Goal: Information Seeking & Learning: Learn about a topic

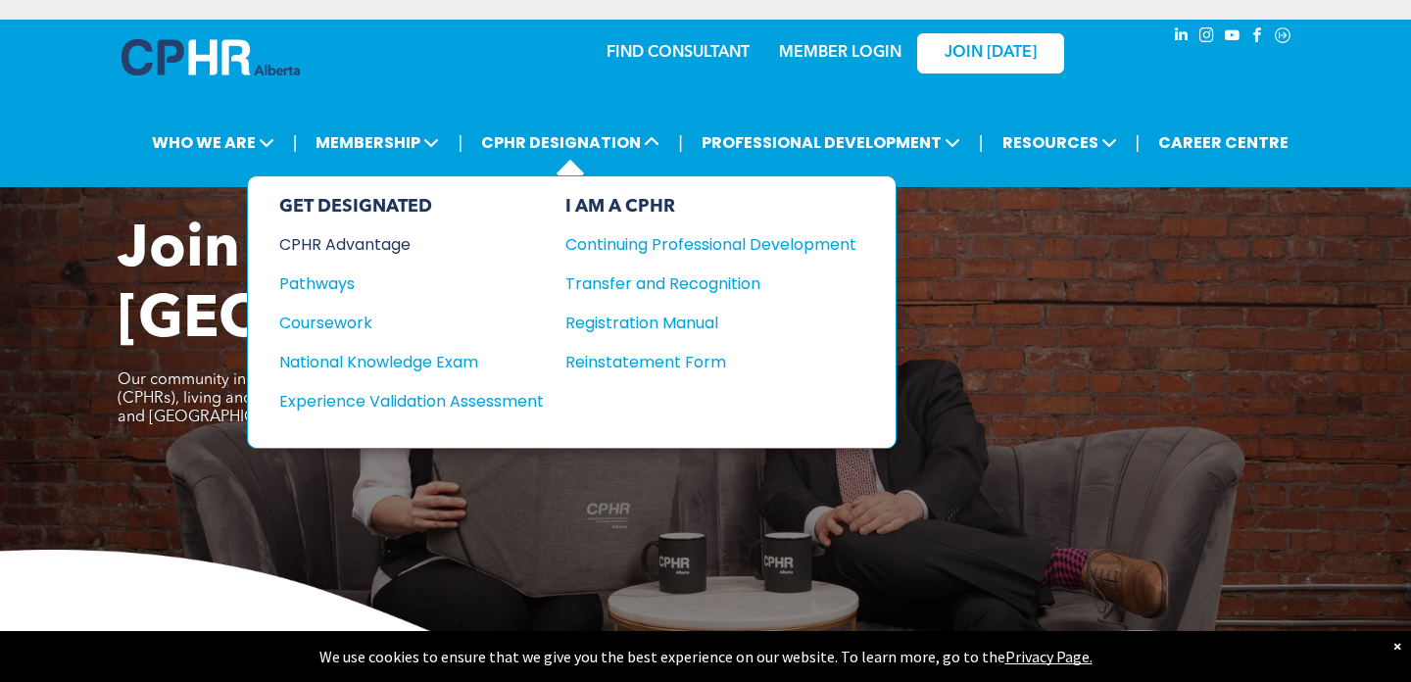
click at [382, 241] on div "CPHR Advantage" at bounding box center [398, 244] width 238 height 25
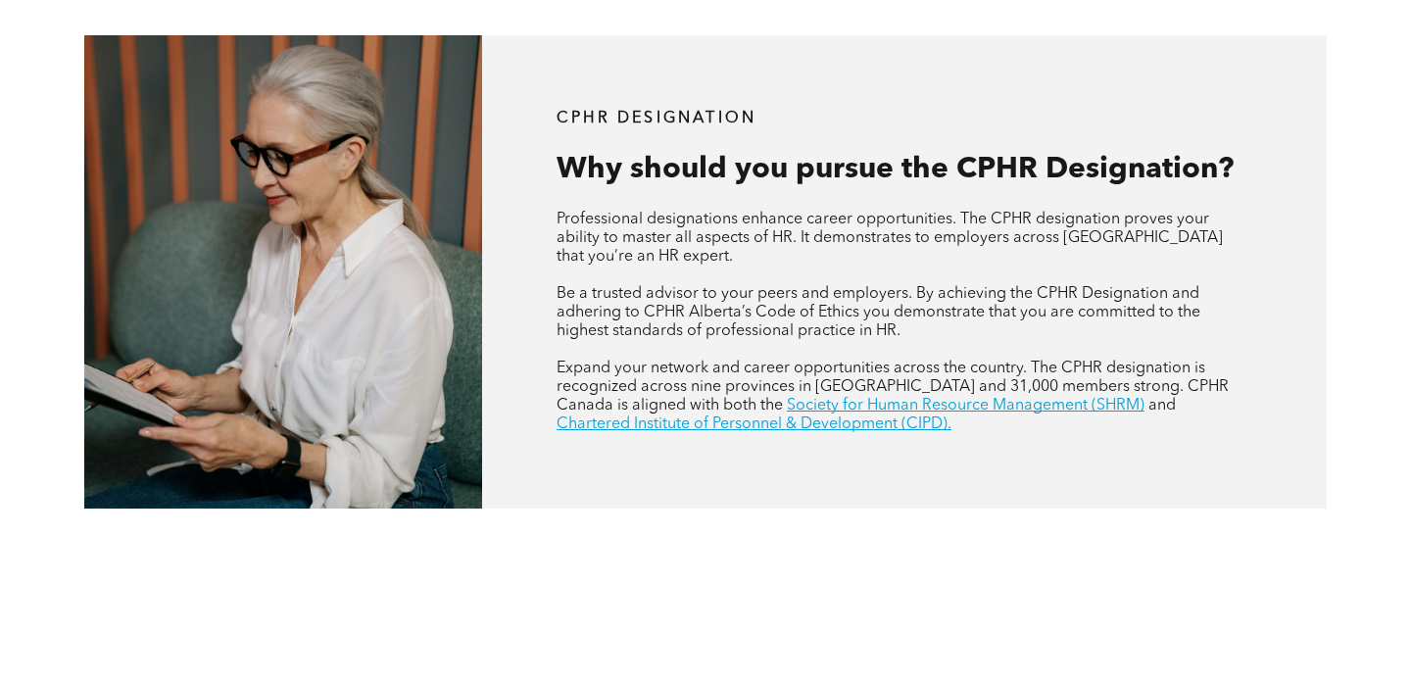
scroll to position [710, 0]
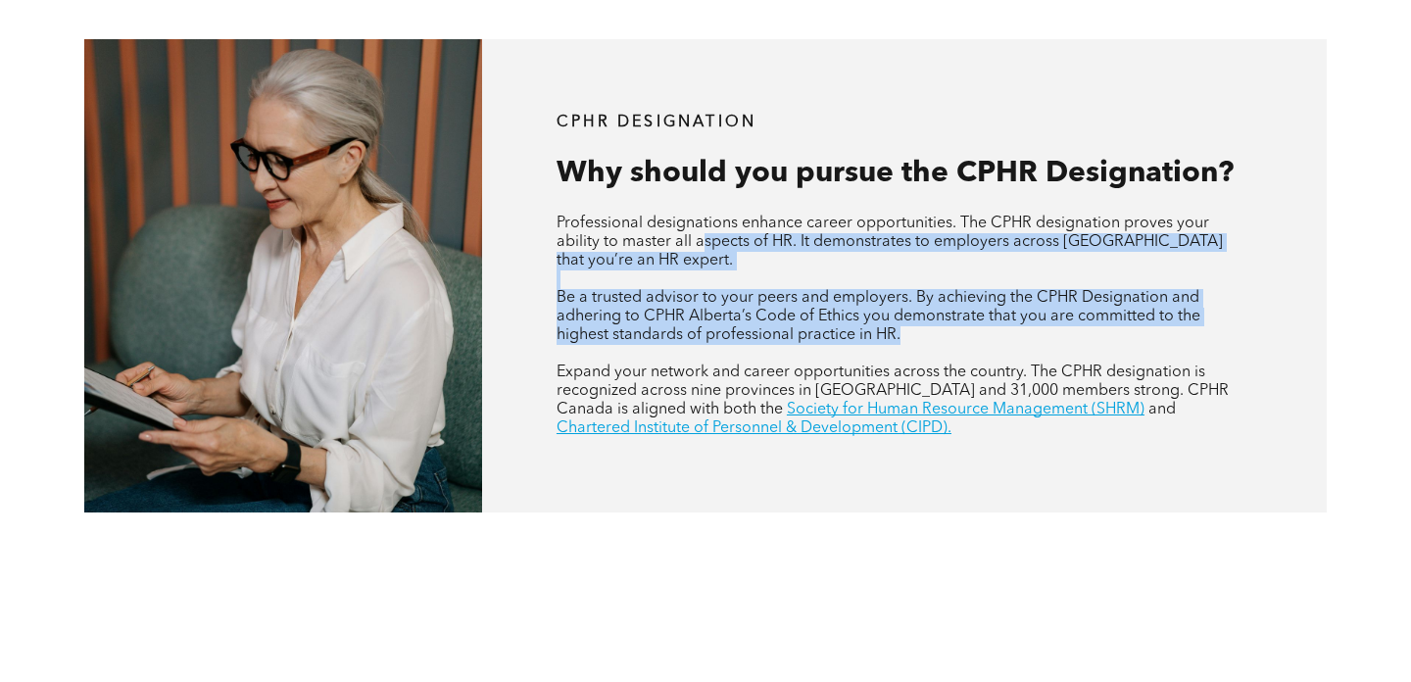
drag, startPoint x: 700, startPoint y: 239, endPoint x: 926, endPoint y: 336, distance: 246.3
click at [926, 336] on div "Professional designations enhance career opportunities. The CPHR designation pr…" at bounding box center [905, 326] width 696 height 223
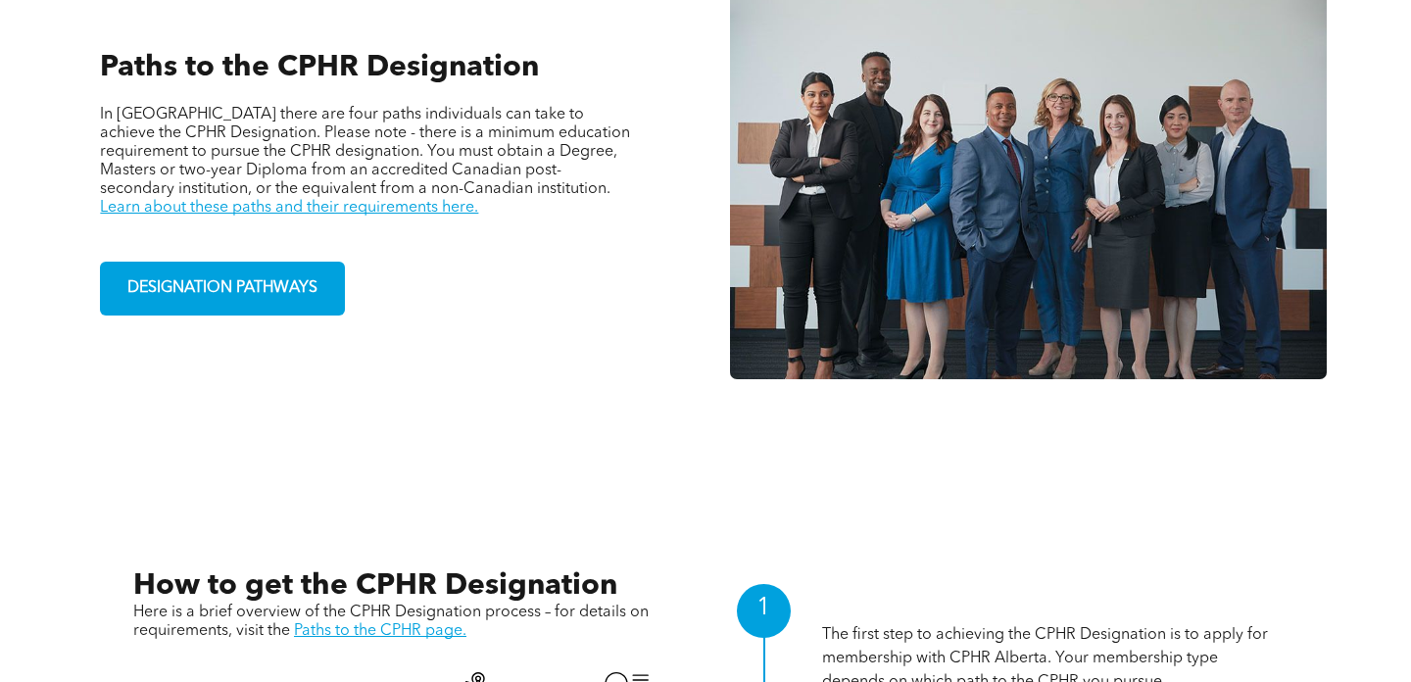
scroll to position [1443, 0]
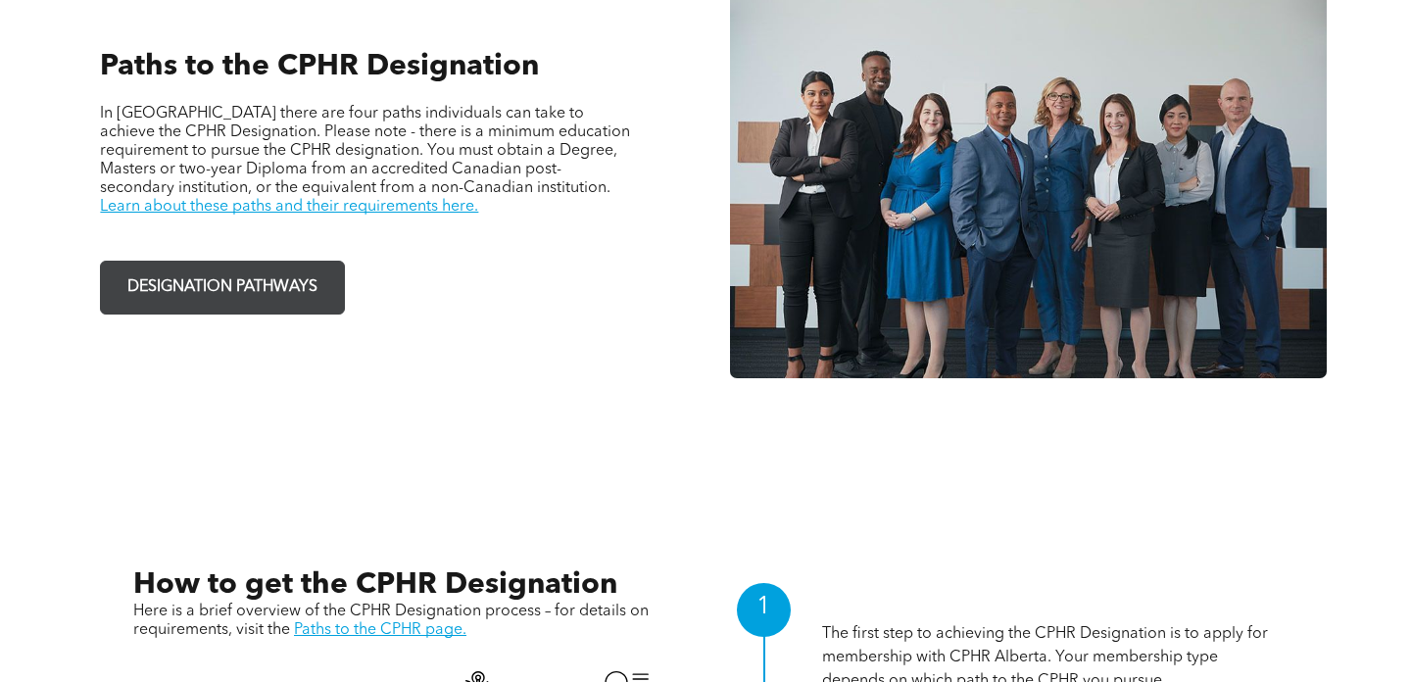
click at [282, 291] on span "DESIGNATION PATHWAYS" at bounding box center [223, 288] width 204 height 38
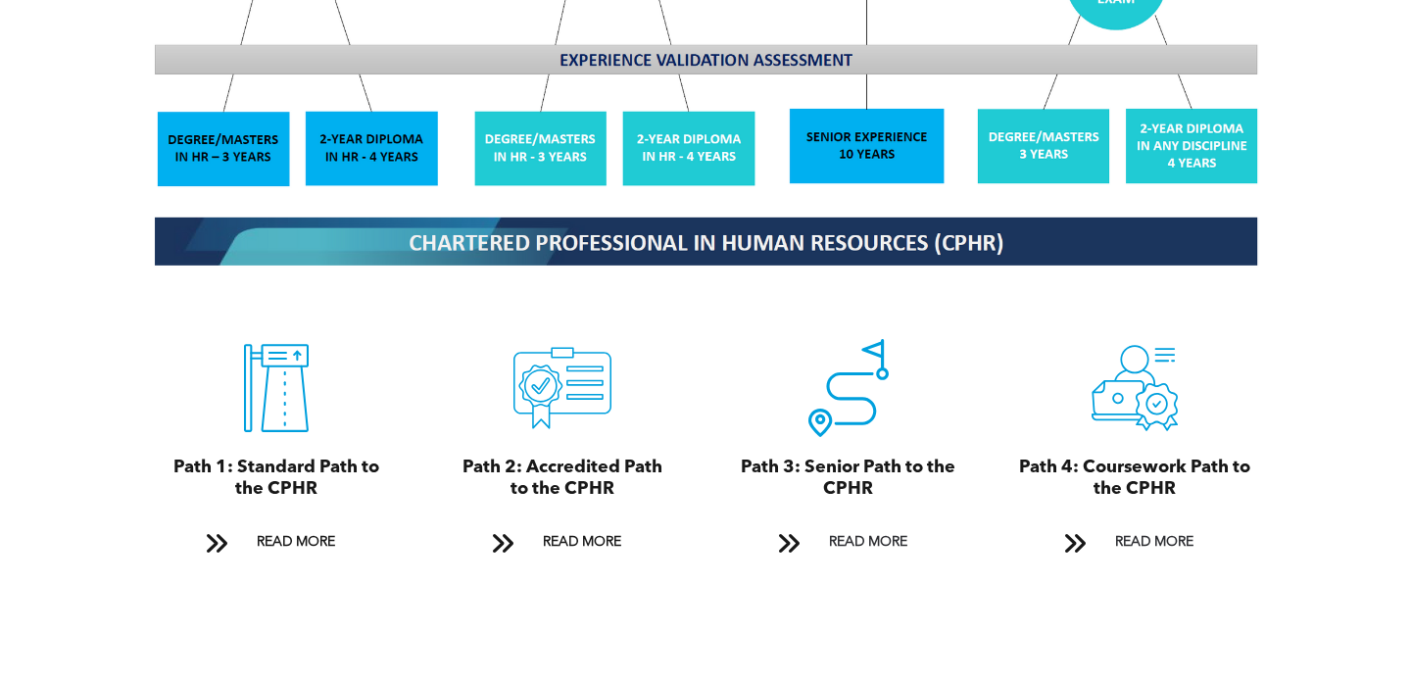
scroll to position [1992, 0]
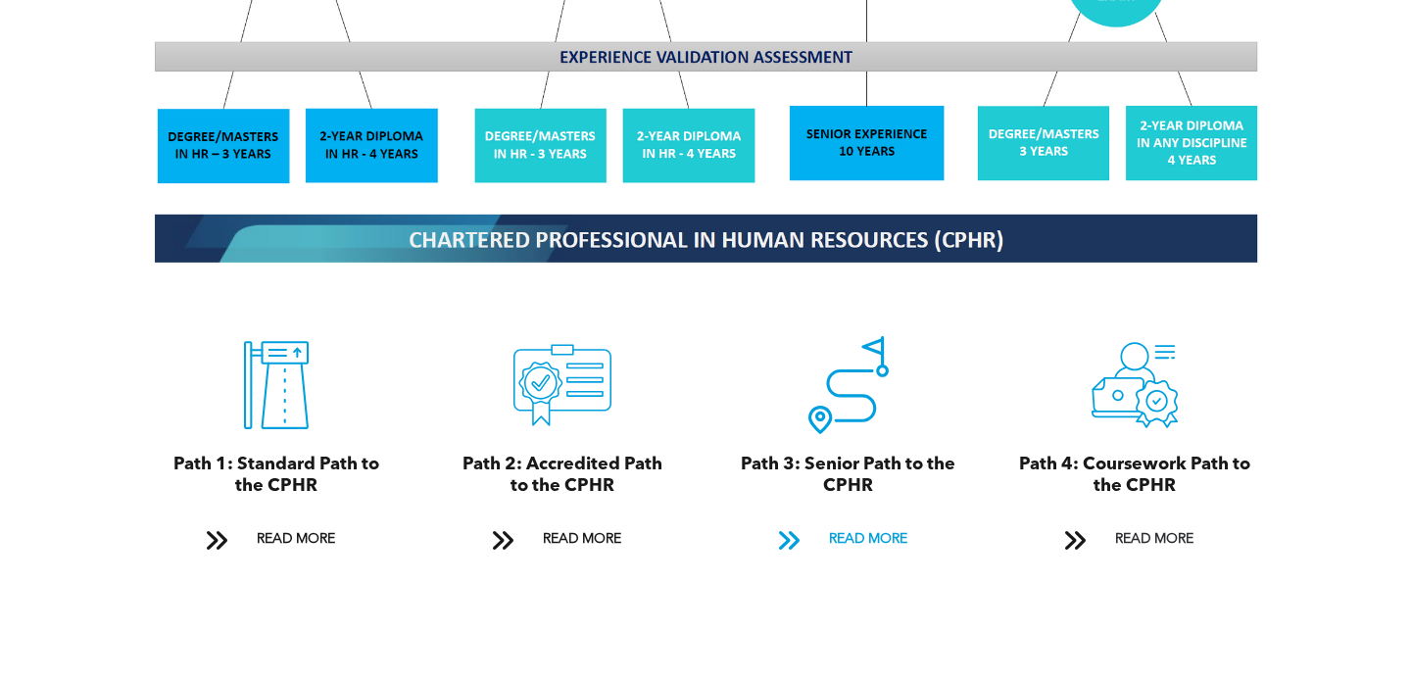
click at [843, 521] on span "READ MORE" at bounding box center [868, 539] width 92 height 36
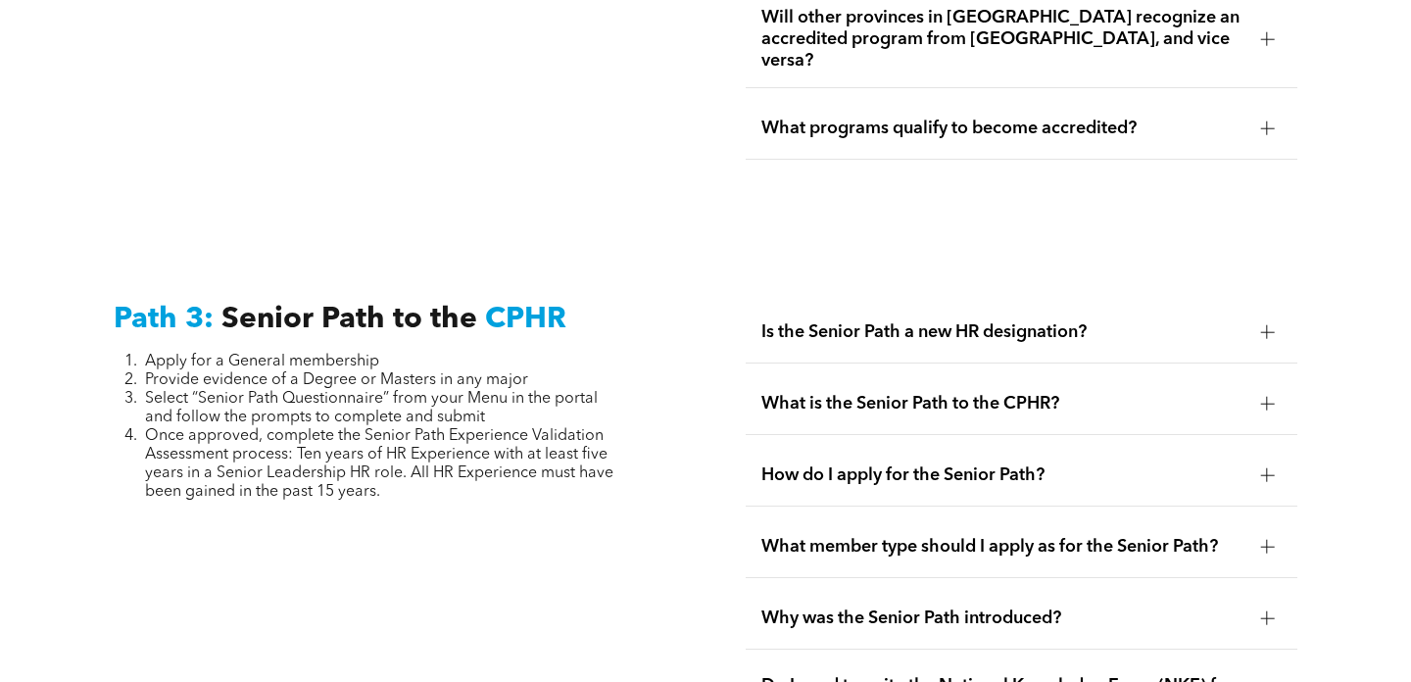
scroll to position [4915, 0]
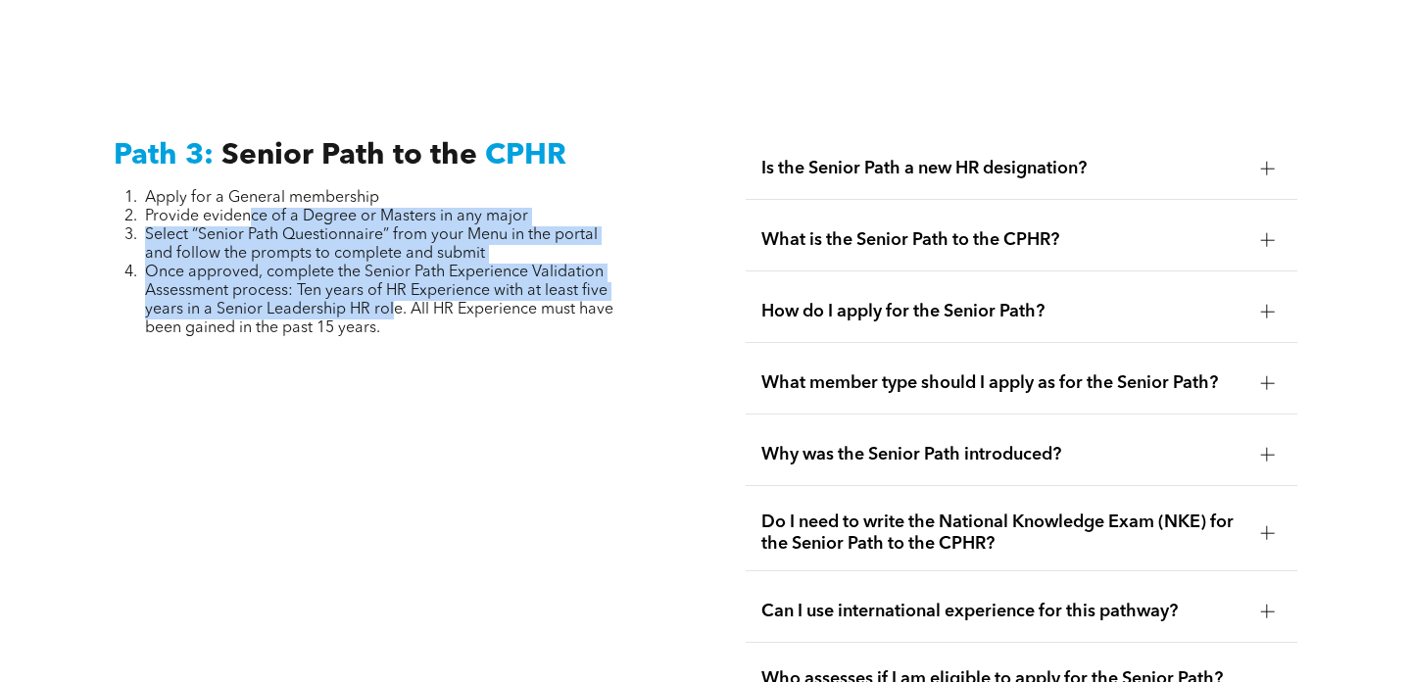
drag, startPoint x: 238, startPoint y: 149, endPoint x: 383, endPoint y: 250, distance: 176.7
click at [383, 250] on ol "Apply for a General membership Provide evidence of a Degree or Masters in any m…" at bounding box center [370, 263] width 512 height 149
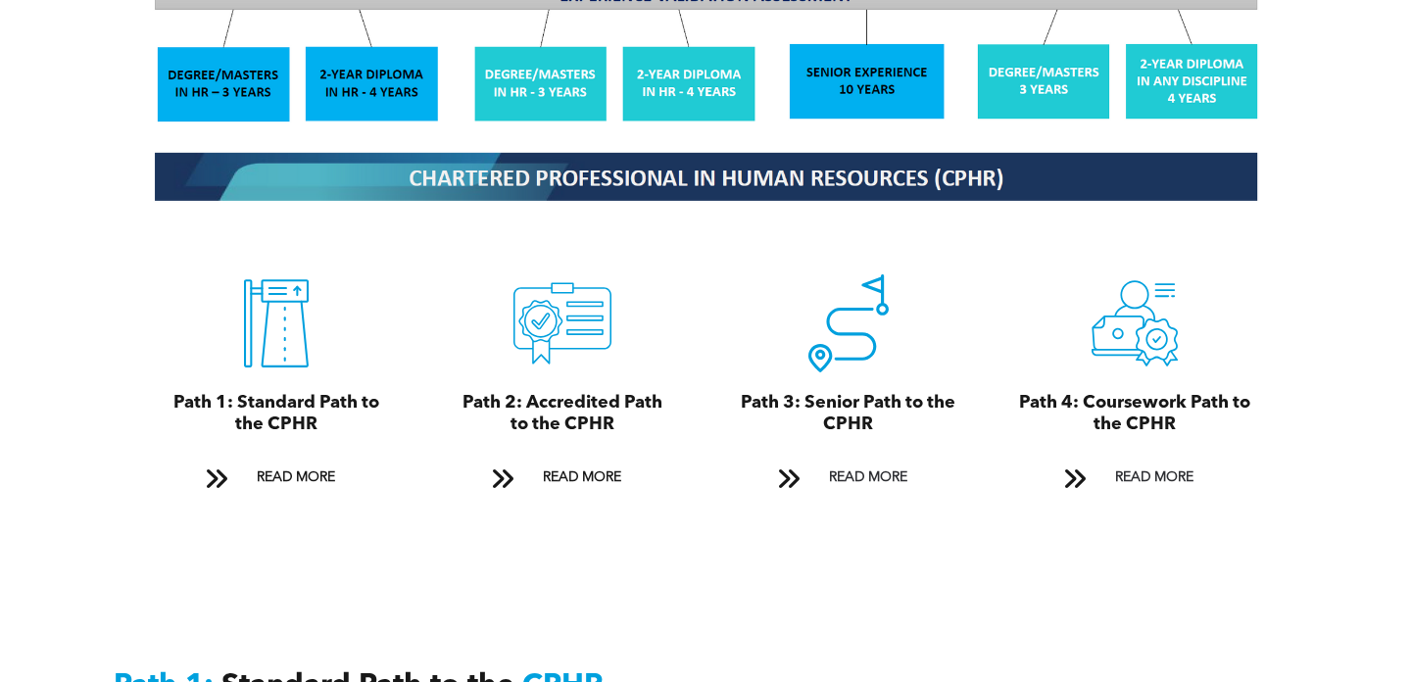
scroll to position [2070, 0]
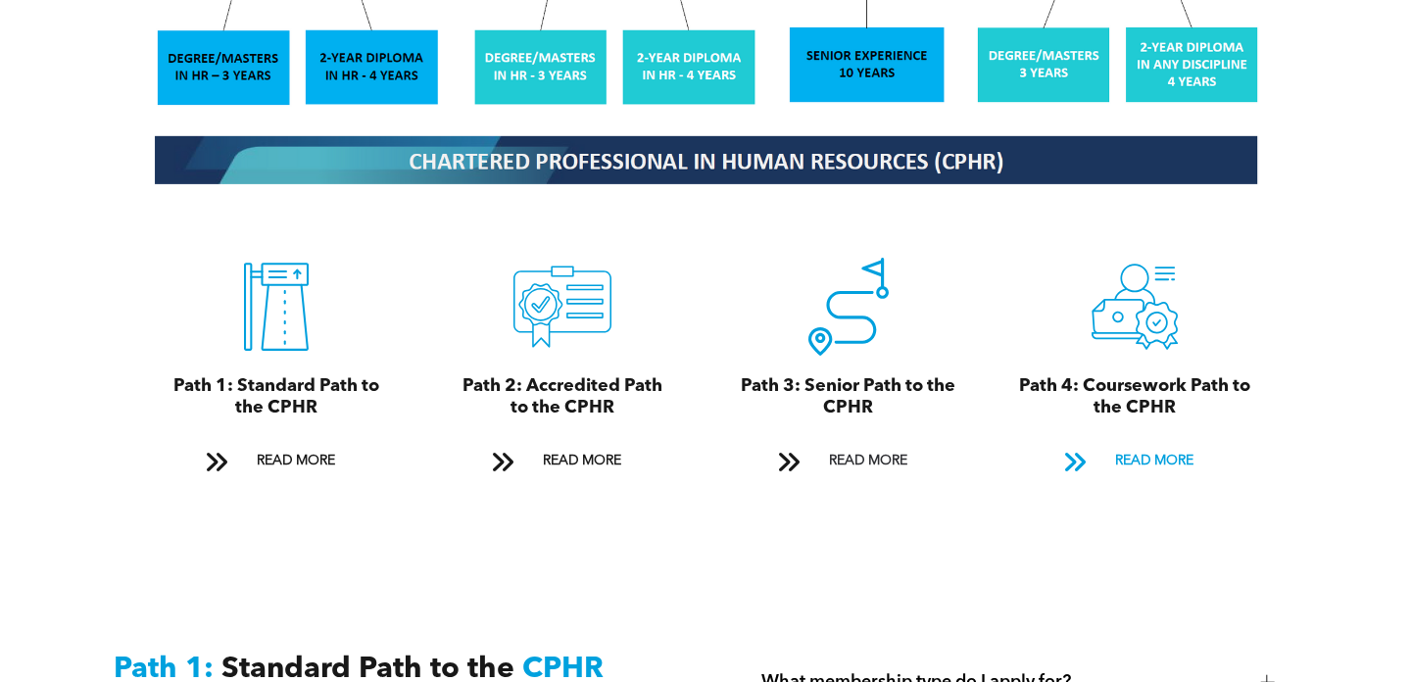
click at [1114, 443] on span "READ MORE" at bounding box center [1155, 461] width 92 height 36
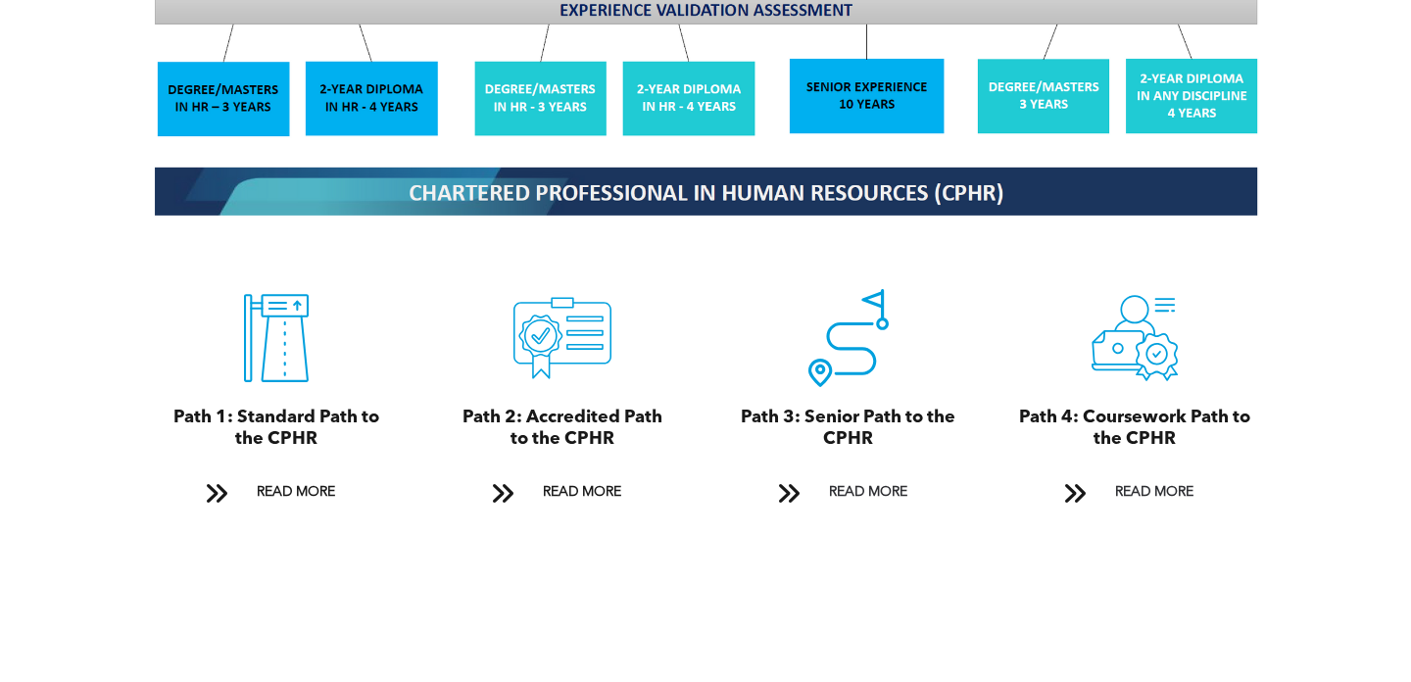
scroll to position [2044, 0]
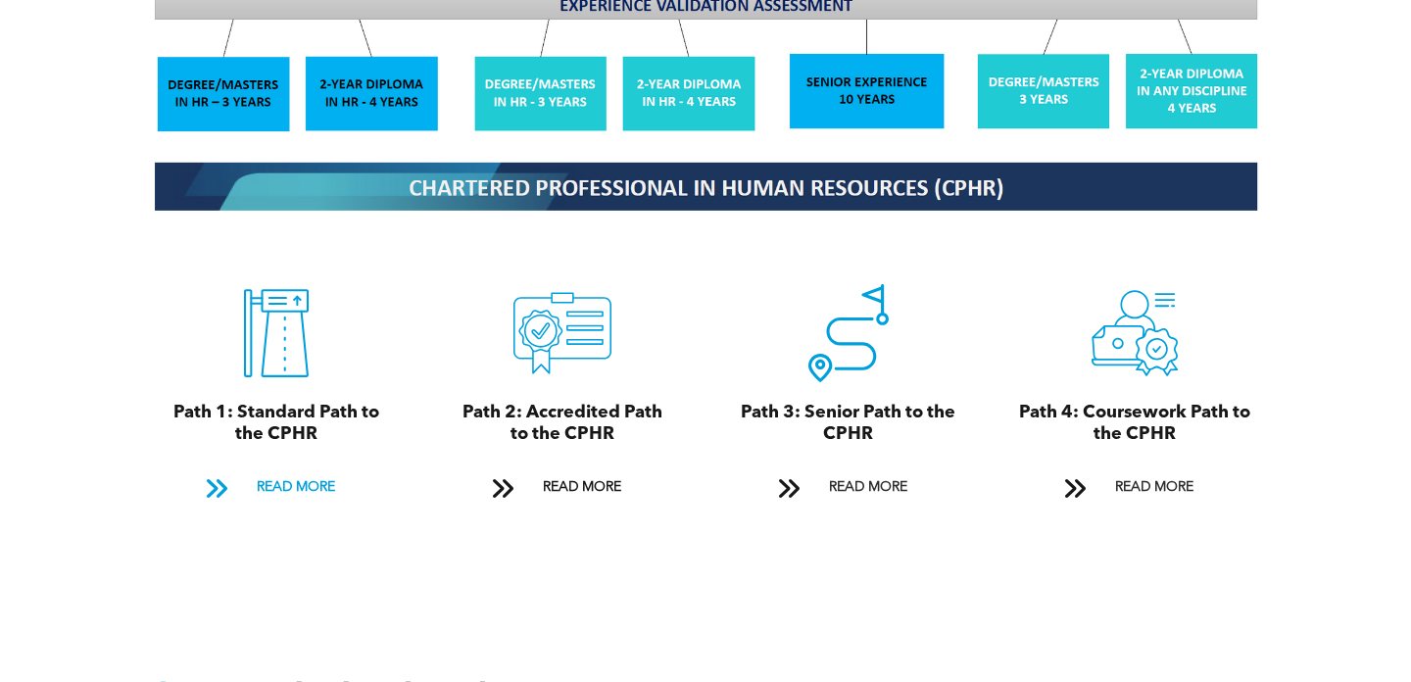
click at [299, 470] on span "READ MORE" at bounding box center [296, 488] width 92 height 36
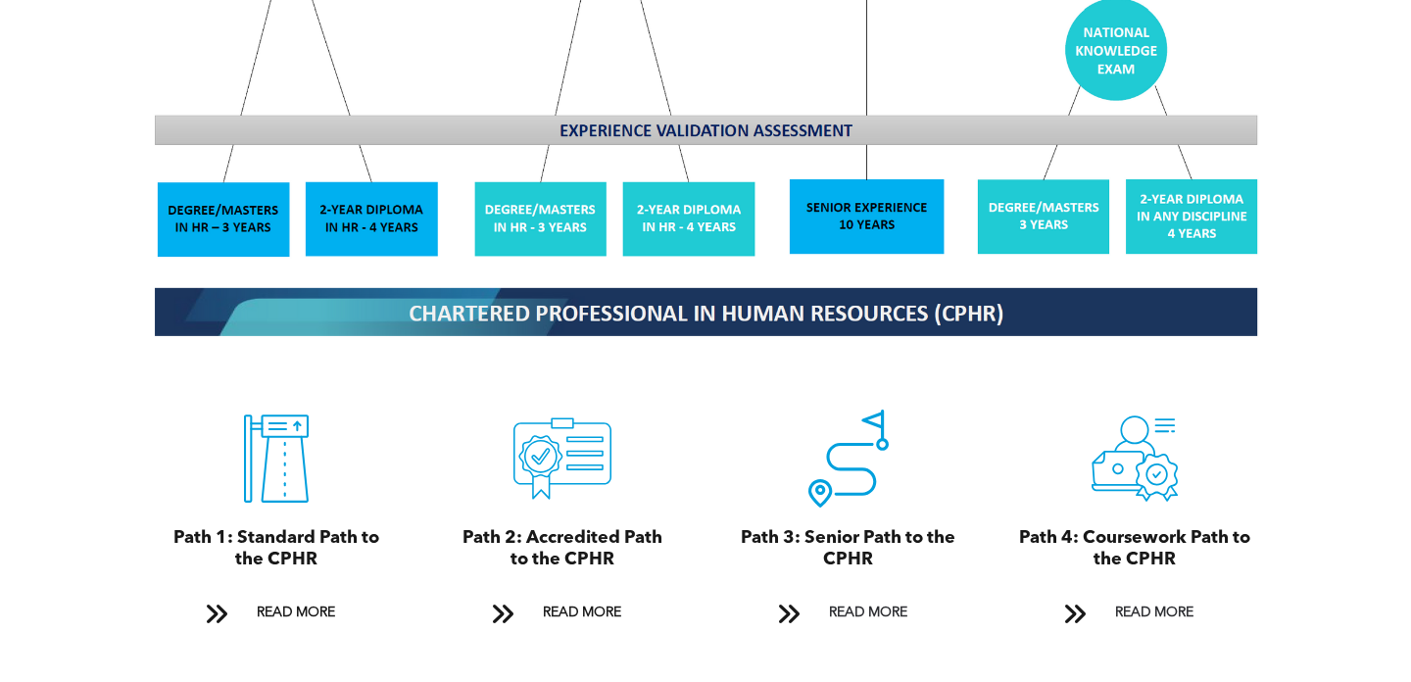
scroll to position [1922, 0]
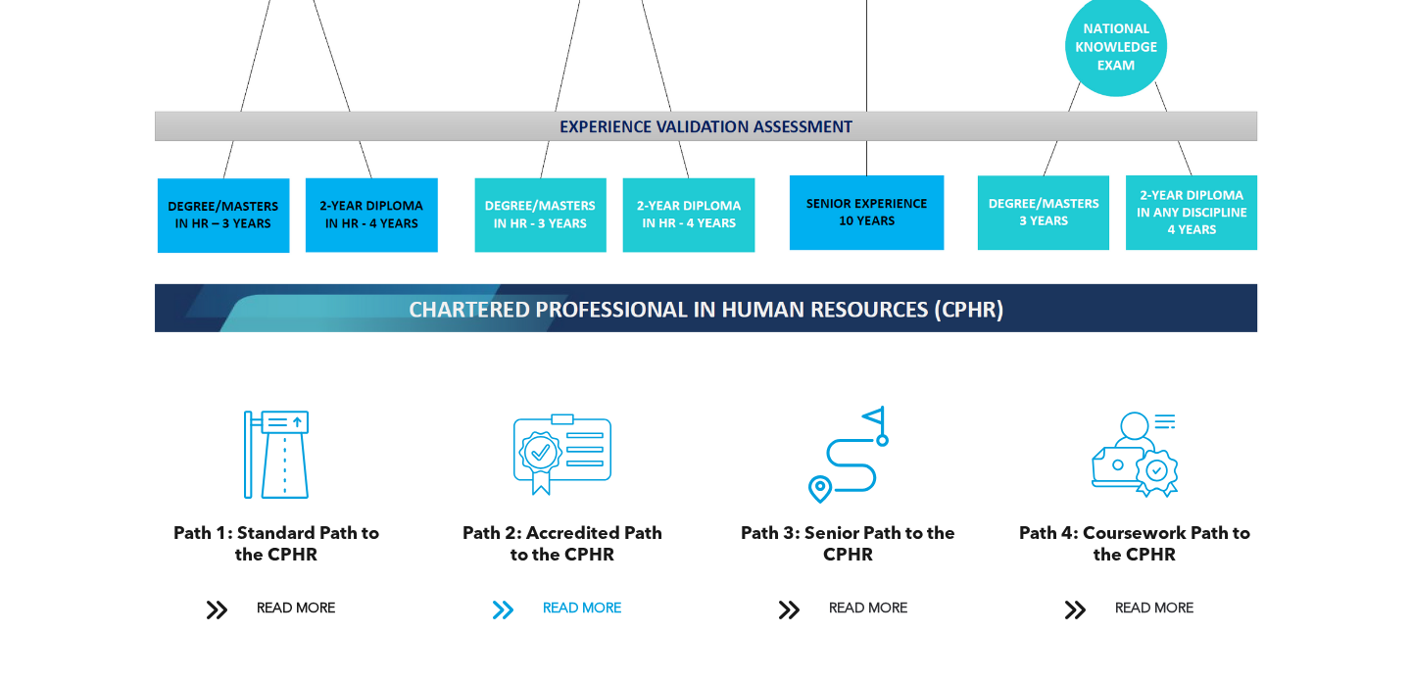
click at [573, 591] on span "READ MORE" at bounding box center [582, 609] width 92 height 36
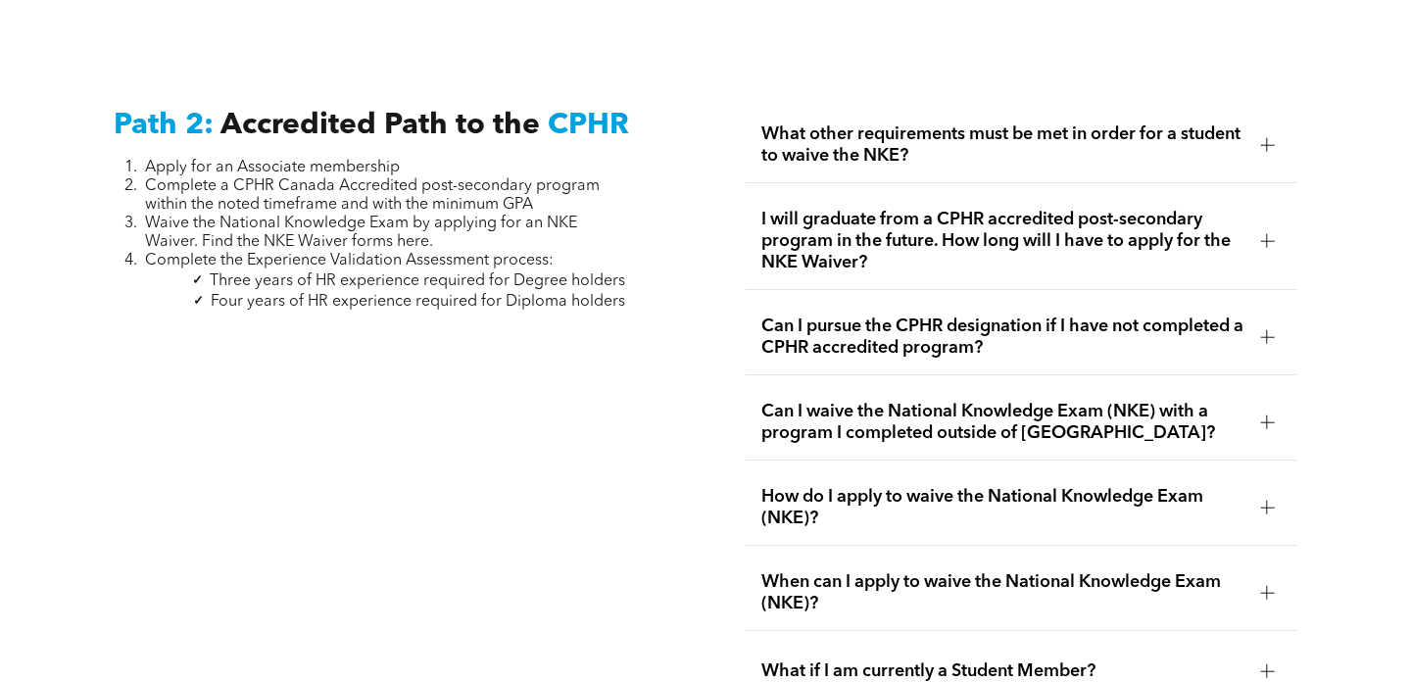
scroll to position [3094, 0]
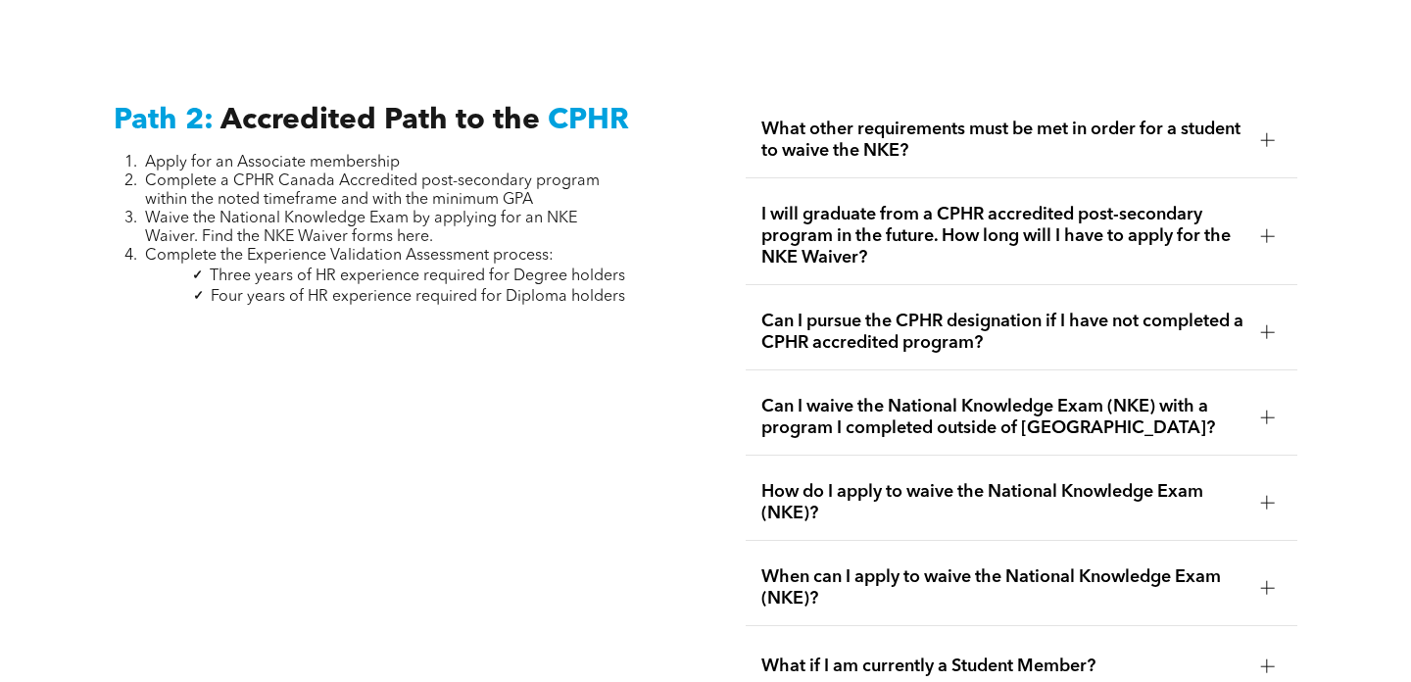
click at [1274, 133] on div at bounding box center [1268, 140] width 14 height 14
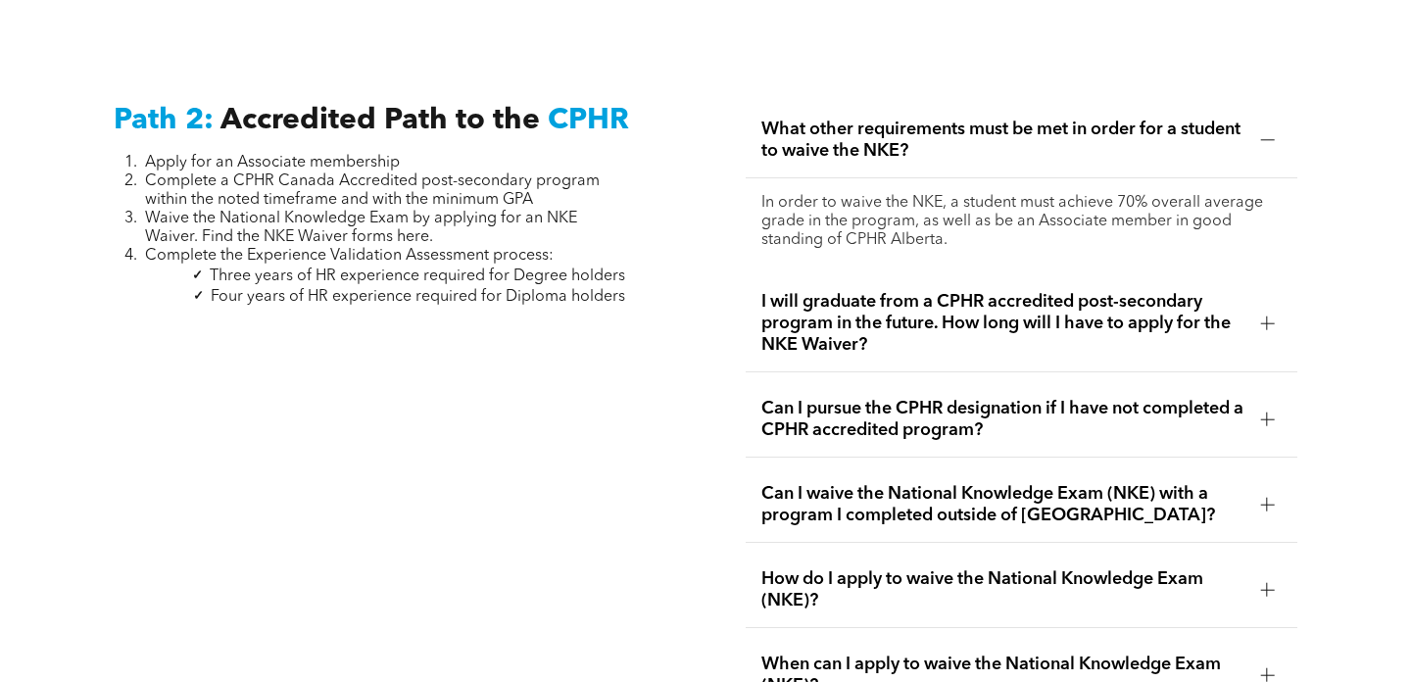
click at [1274, 133] on div at bounding box center [1268, 140] width 14 height 14
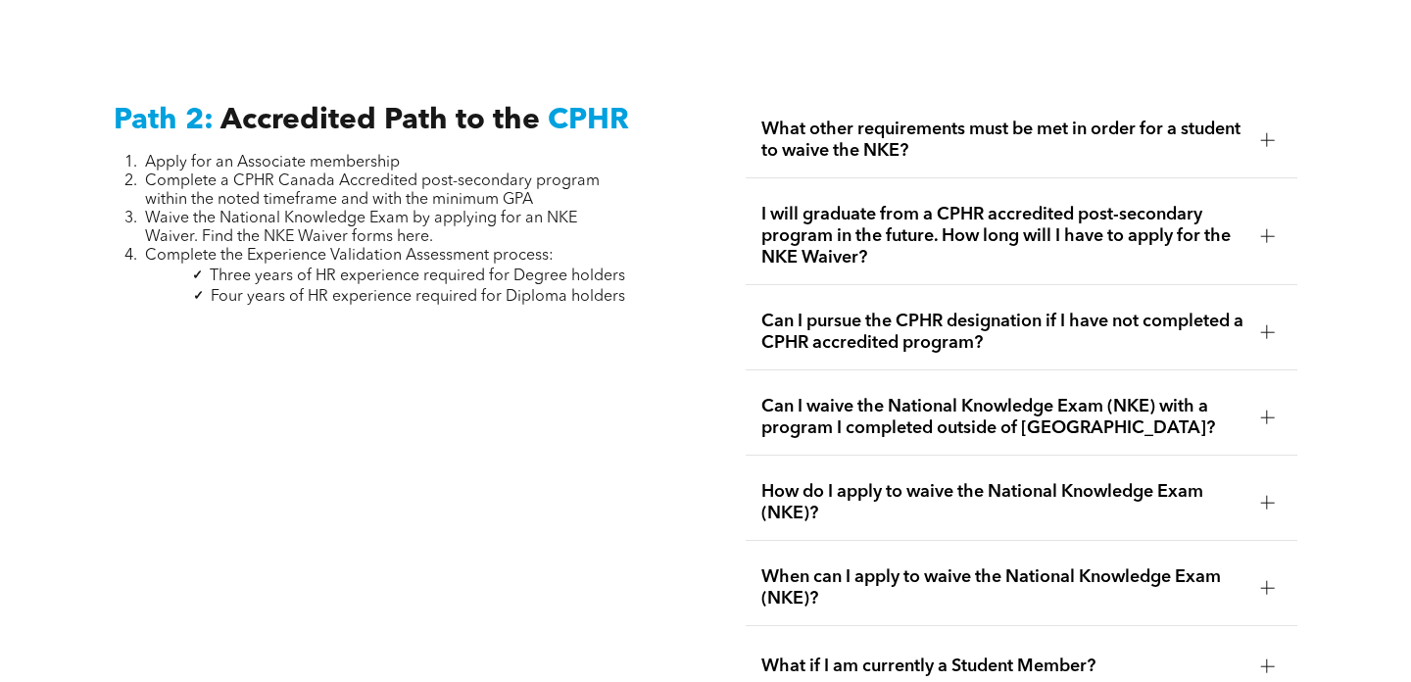
click at [1262, 213] on div "I will graduate from a CPHR accredited post-secondary program in the future. Ho…" at bounding box center [1022, 236] width 553 height 97
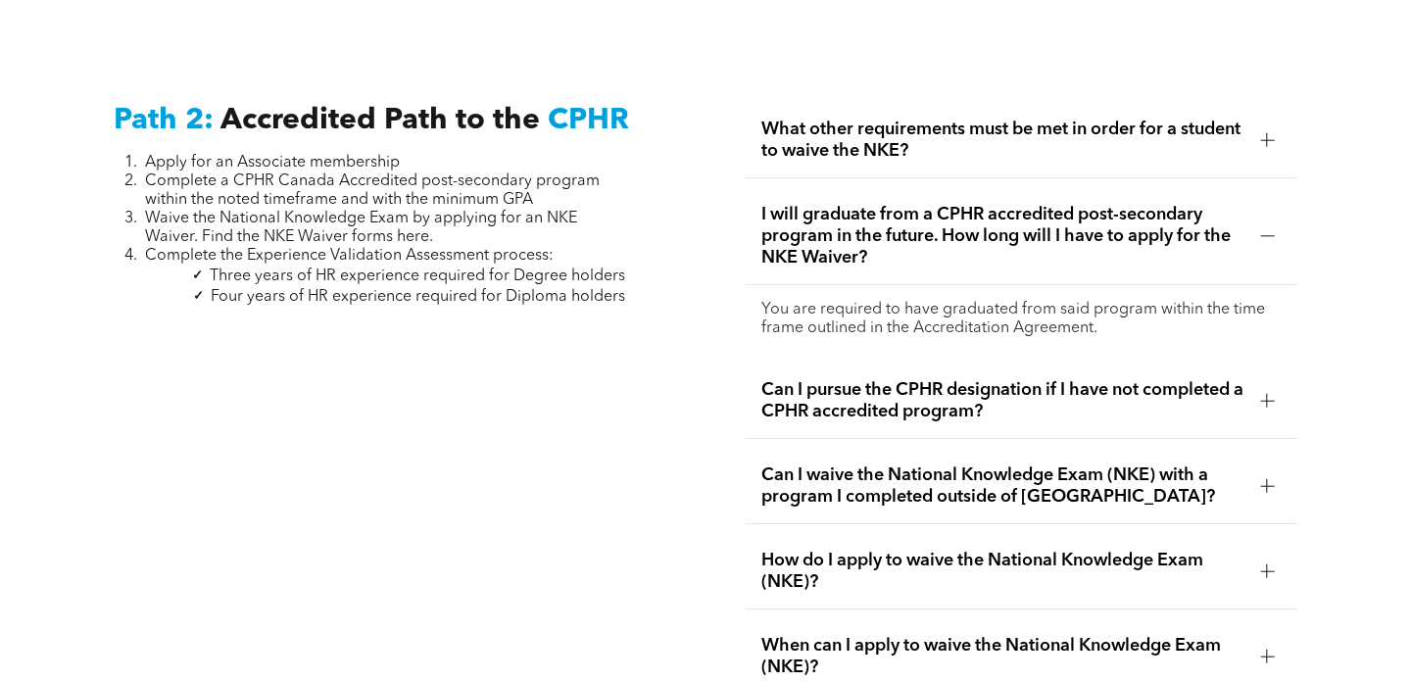
click at [1262, 214] on div "I will graduate from a CPHR accredited post-secondary program in the future. Ho…" at bounding box center [1022, 236] width 553 height 97
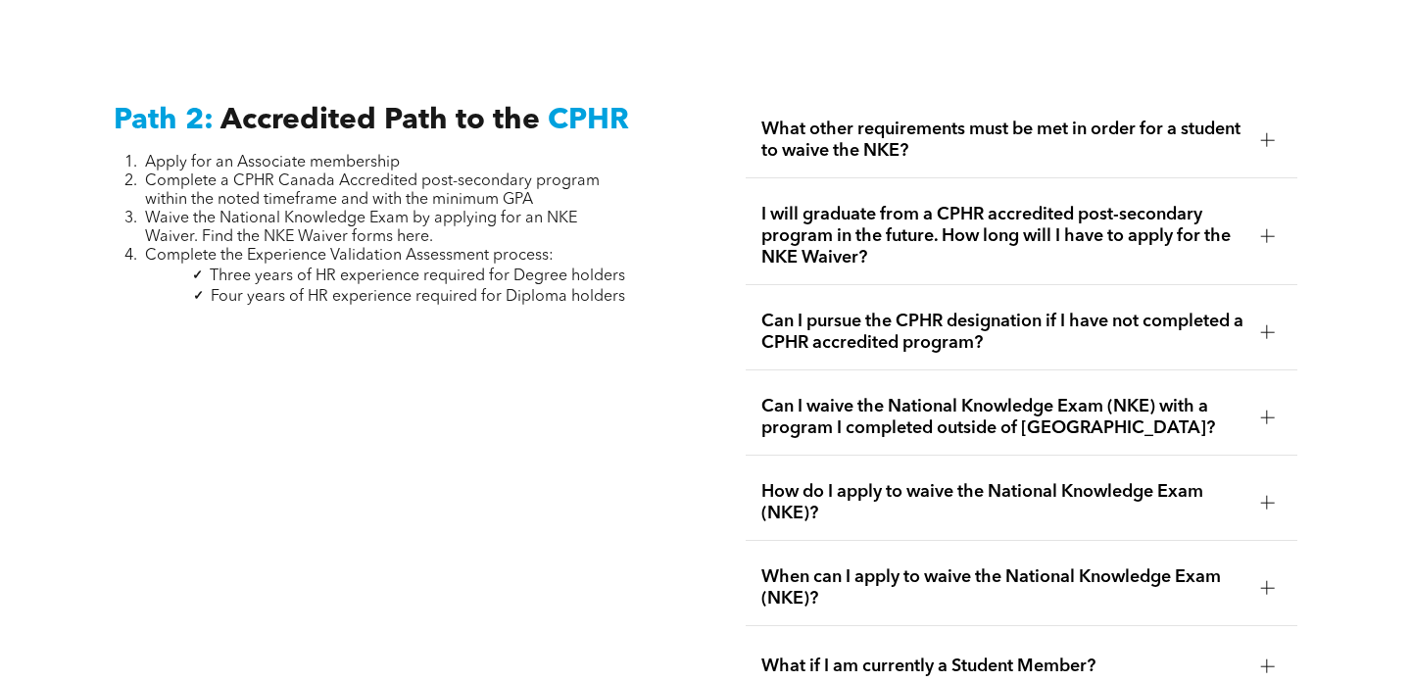
click at [1229, 311] on span "Can I pursue the CPHR designation if I have not completed a CPHR accredited pro…" at bounding box center [1004, 332] width 484 height 43
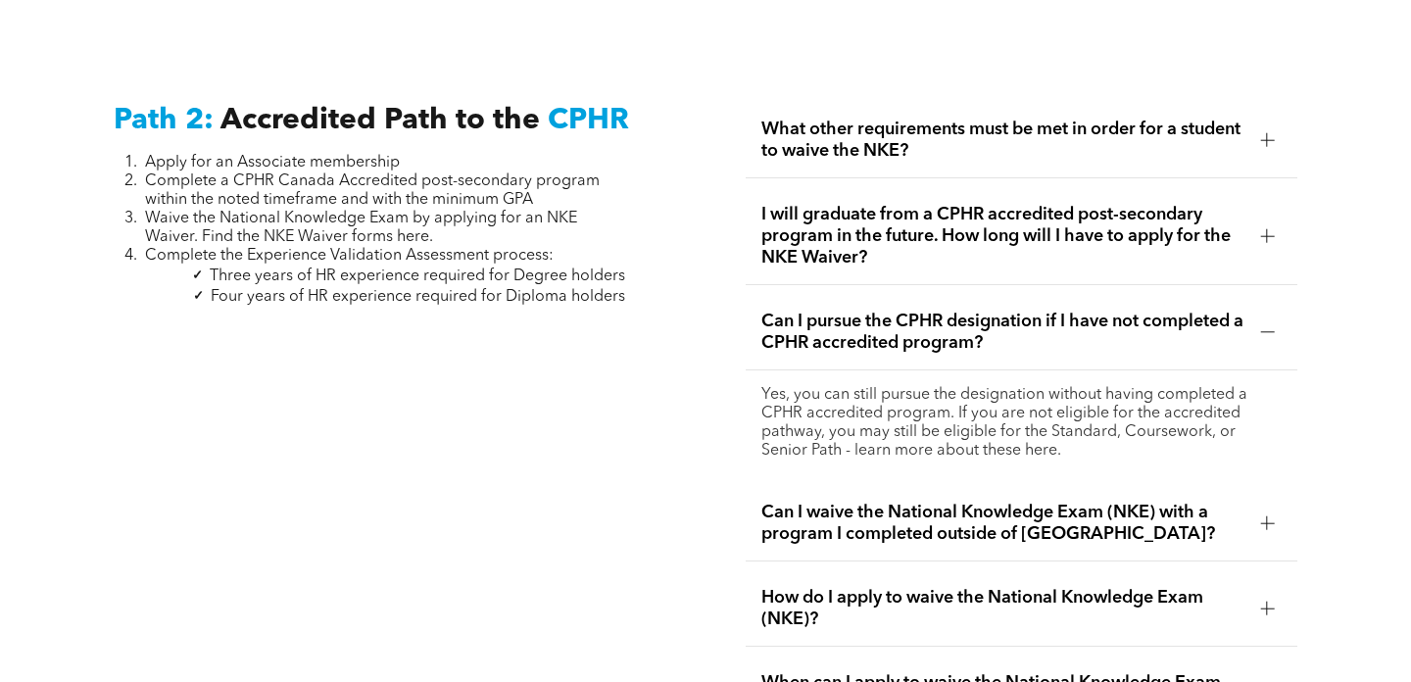
click at [1229, 311] on span "Can I pursue the CPHR designation if I have not completed a CPHR accredited pro…" at bounding box center [1004, 332] width 484 height 43
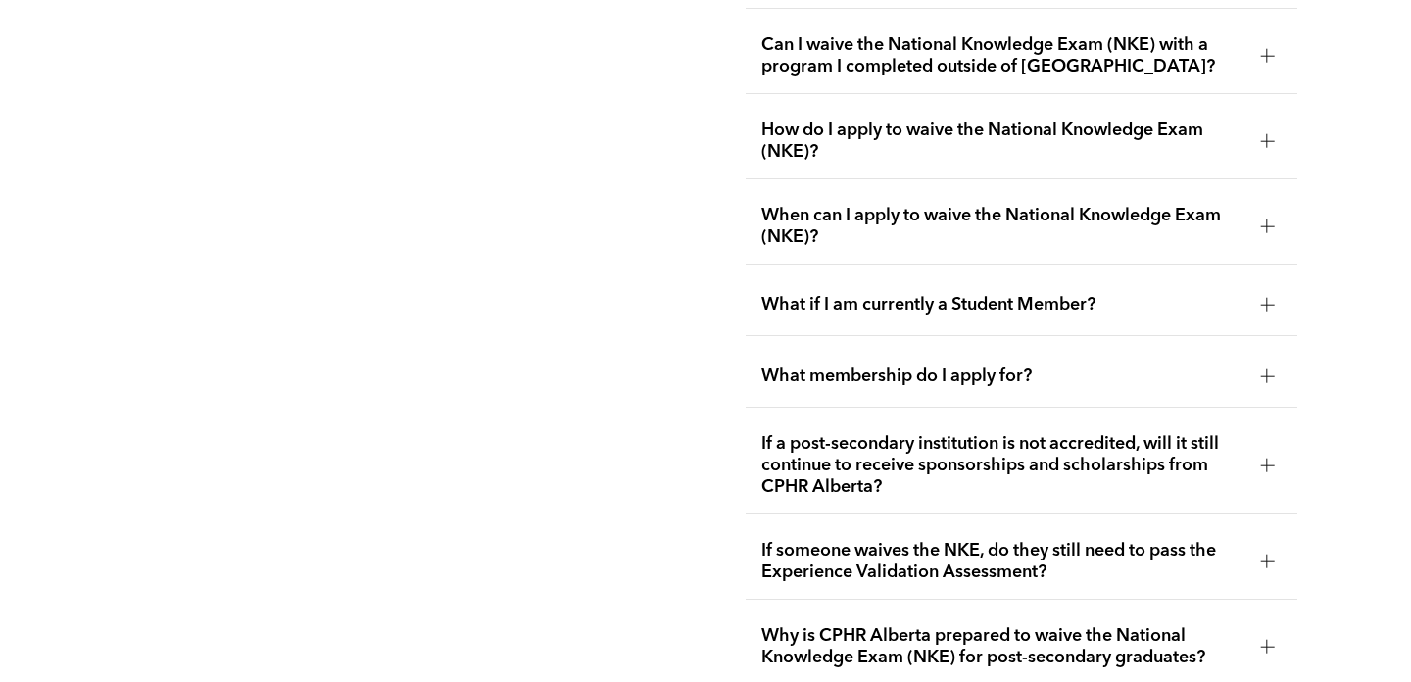
scroll to position [3457, 0]
click at [1163, 355] on div "What membership do I apply for?" at bounding box center [1022, 376] width 553 height 62
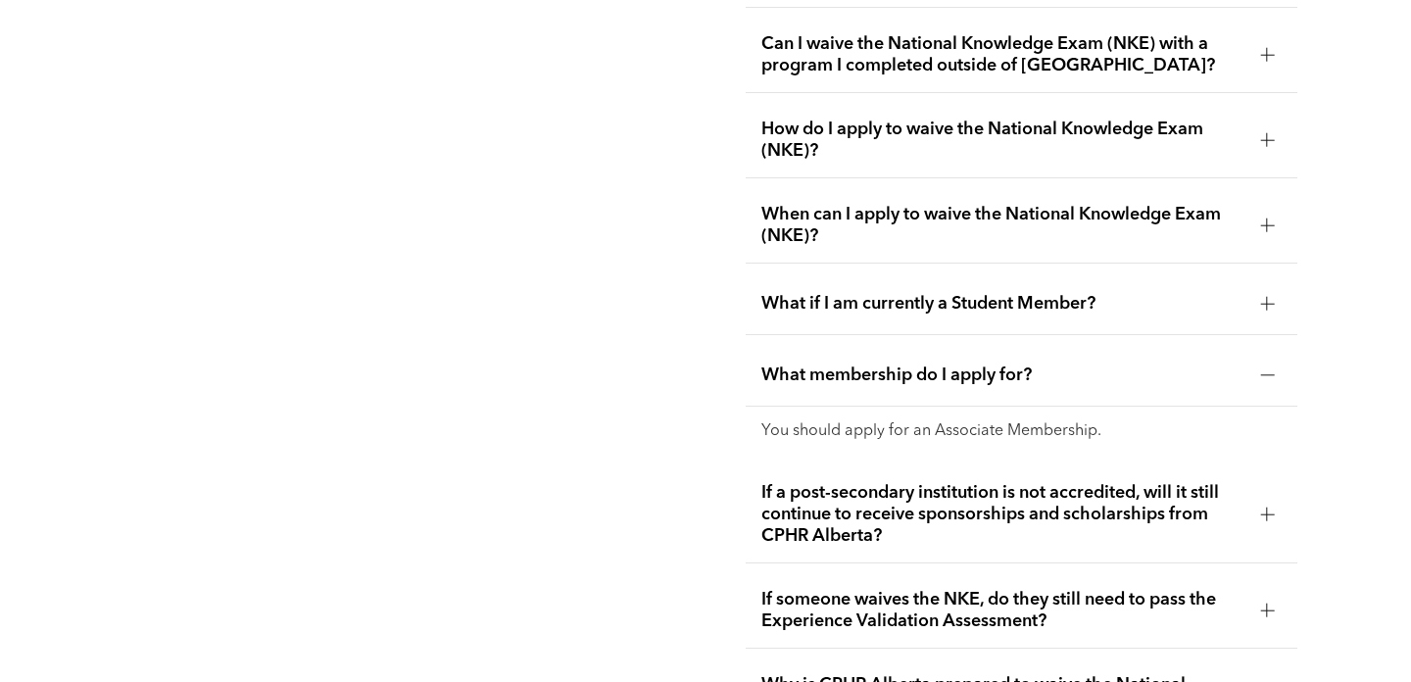
click at [1163, 355] on div "What membership do I apply for?" at bounding box center [1022, 376] width 553 height 62
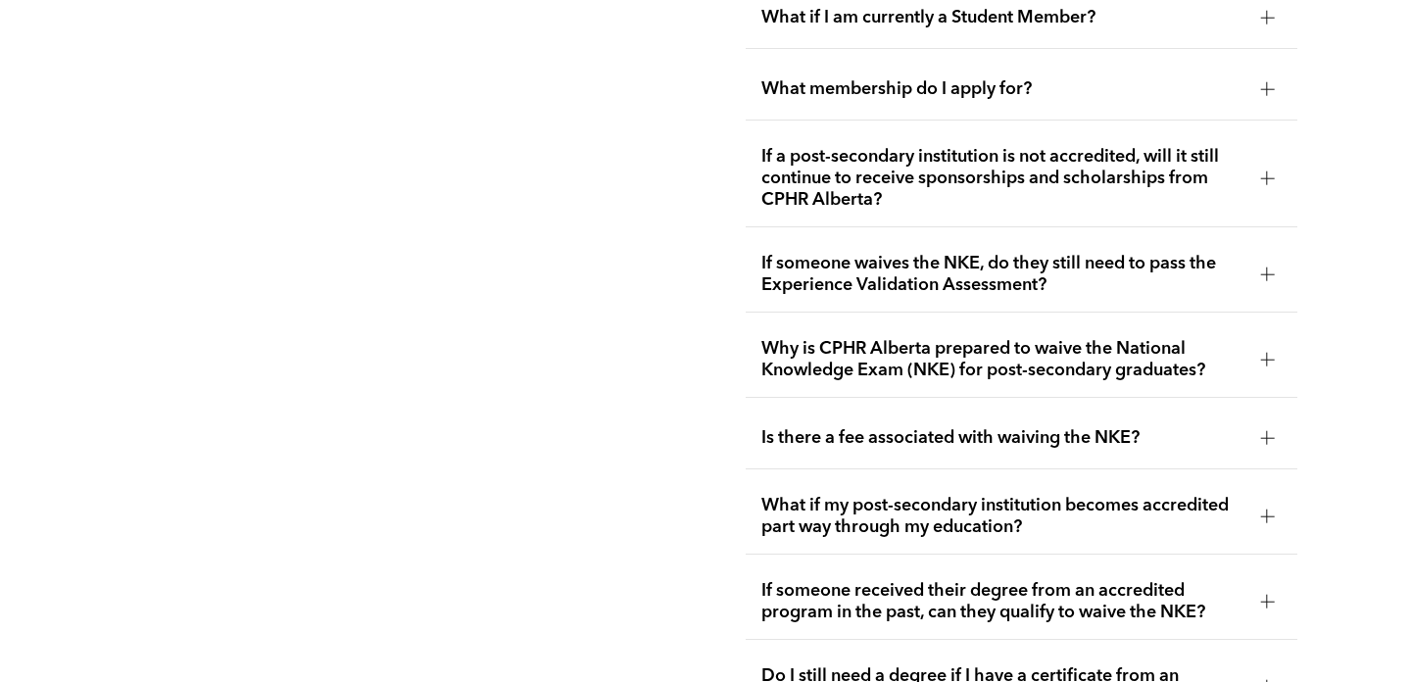
scroll to position [3764, 0]
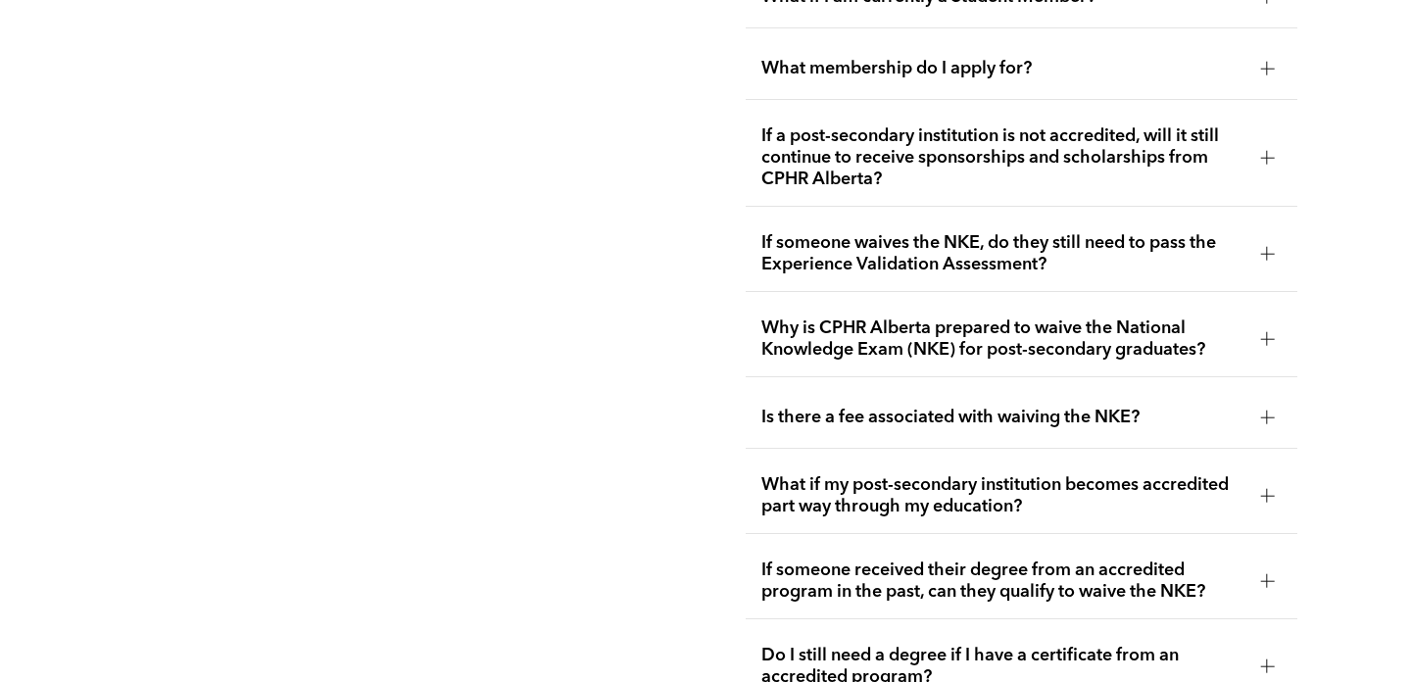
click at [1133, 407] on span "Is there a fee associated with waiving the NKE?" at bounding box center [1004, 418] width 484 height 22
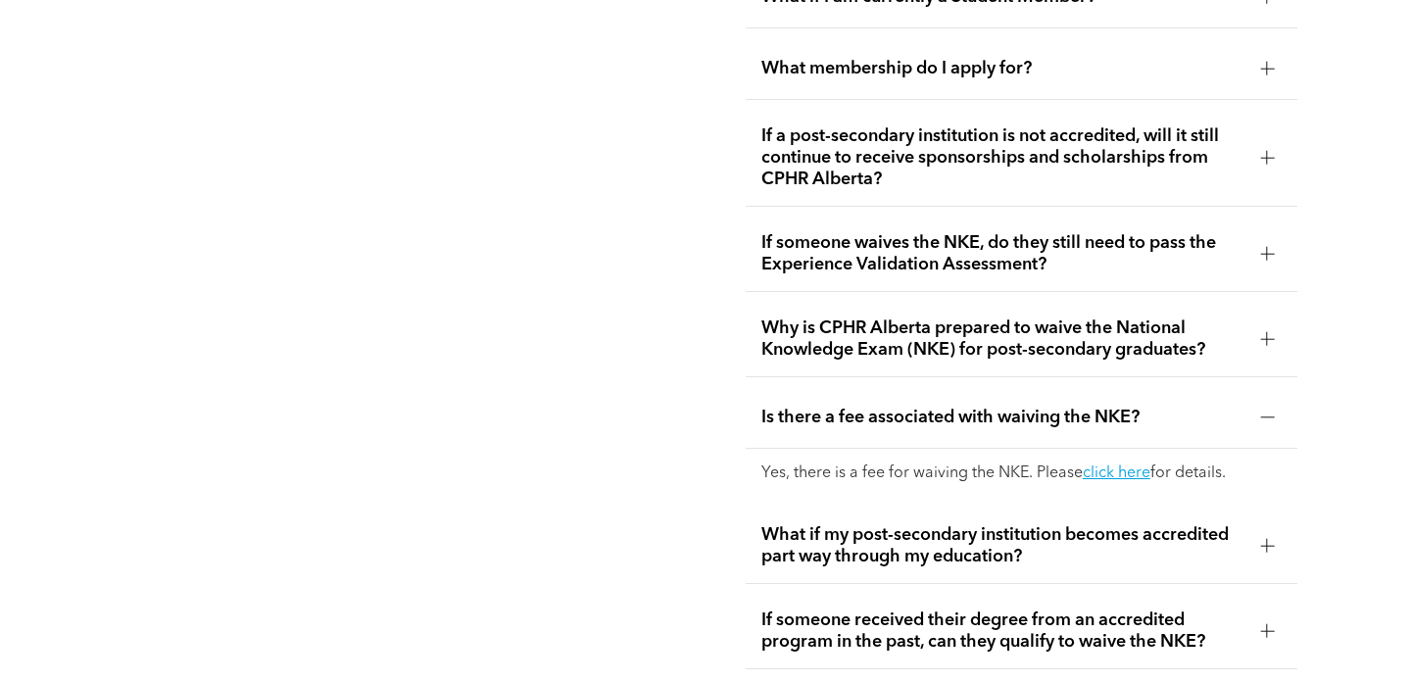
click at [1133, 407] on span "Is there a fee associated with waiving the NKE?" at bounding box center [1004, 418] width 484 height 22
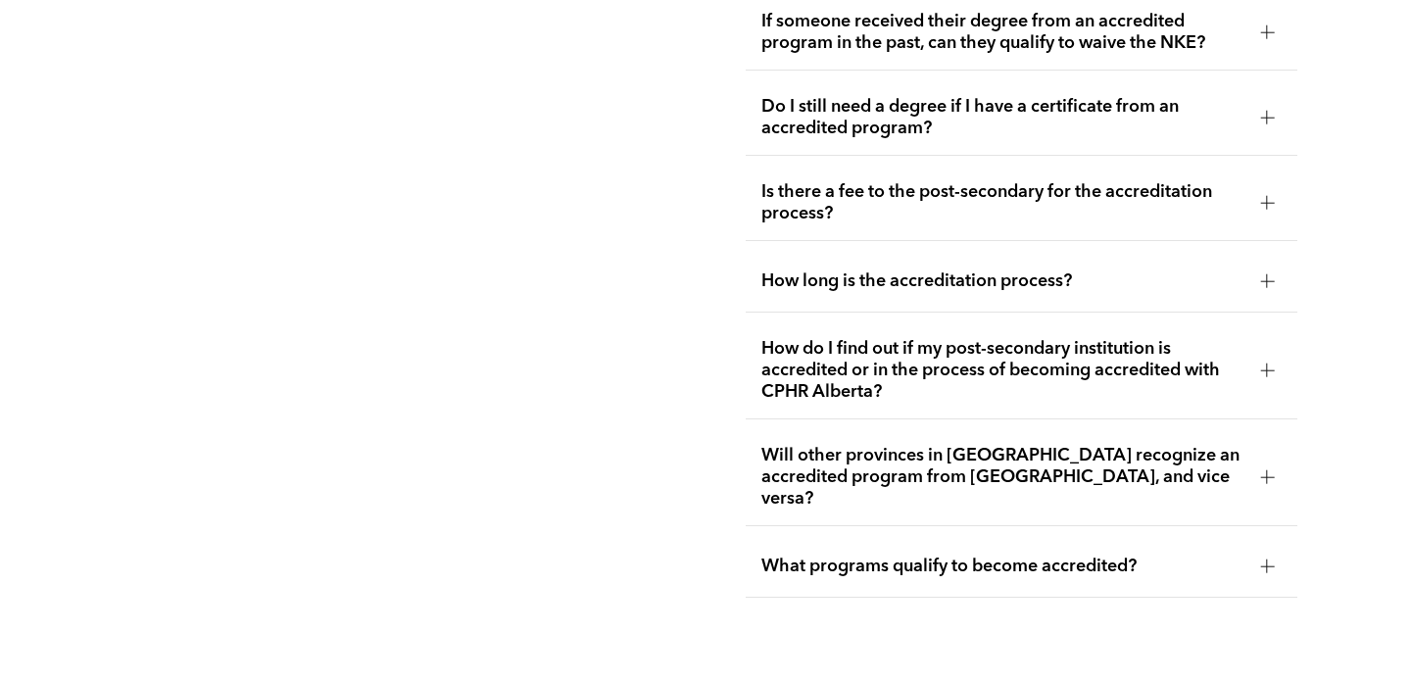
scroll to position [4315, 0]
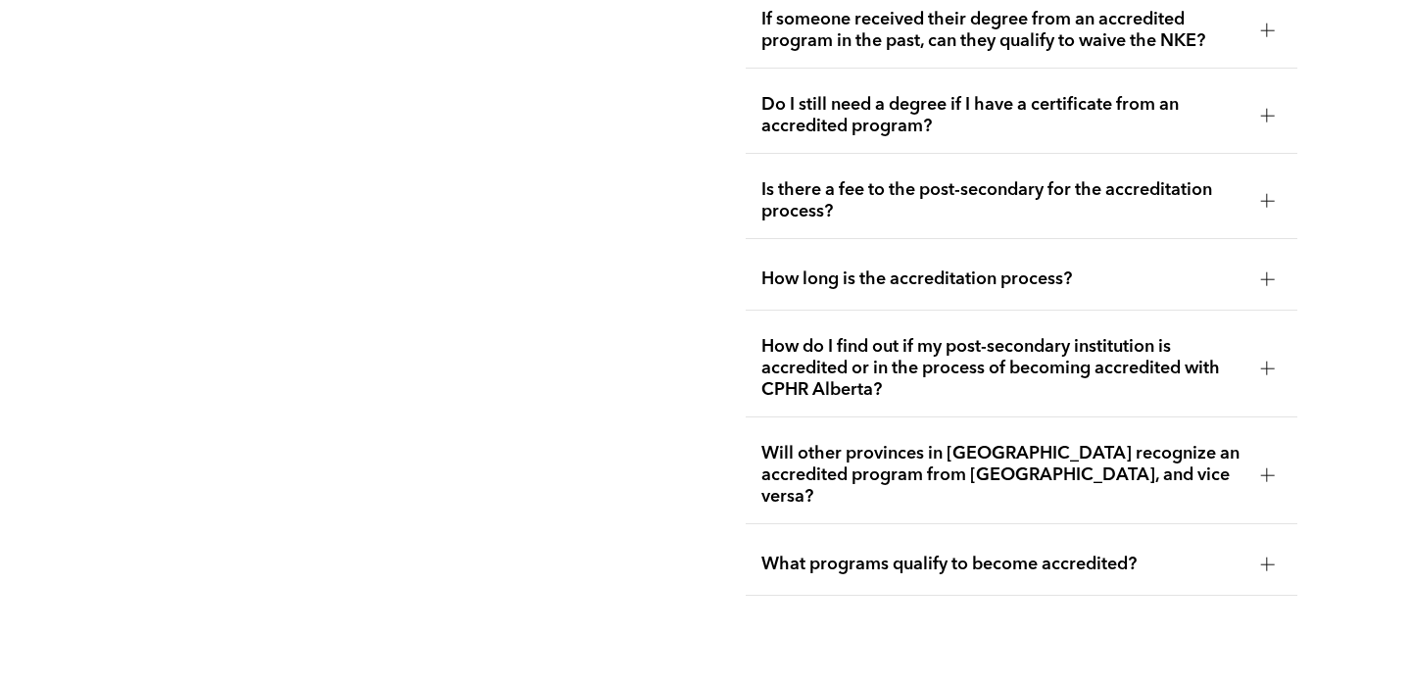
click at [1110, 443] on span "Will other provinces in Canada recognize an accredited program from Alberta, an…" at bounding box center [1004, 475] width 484 height 65
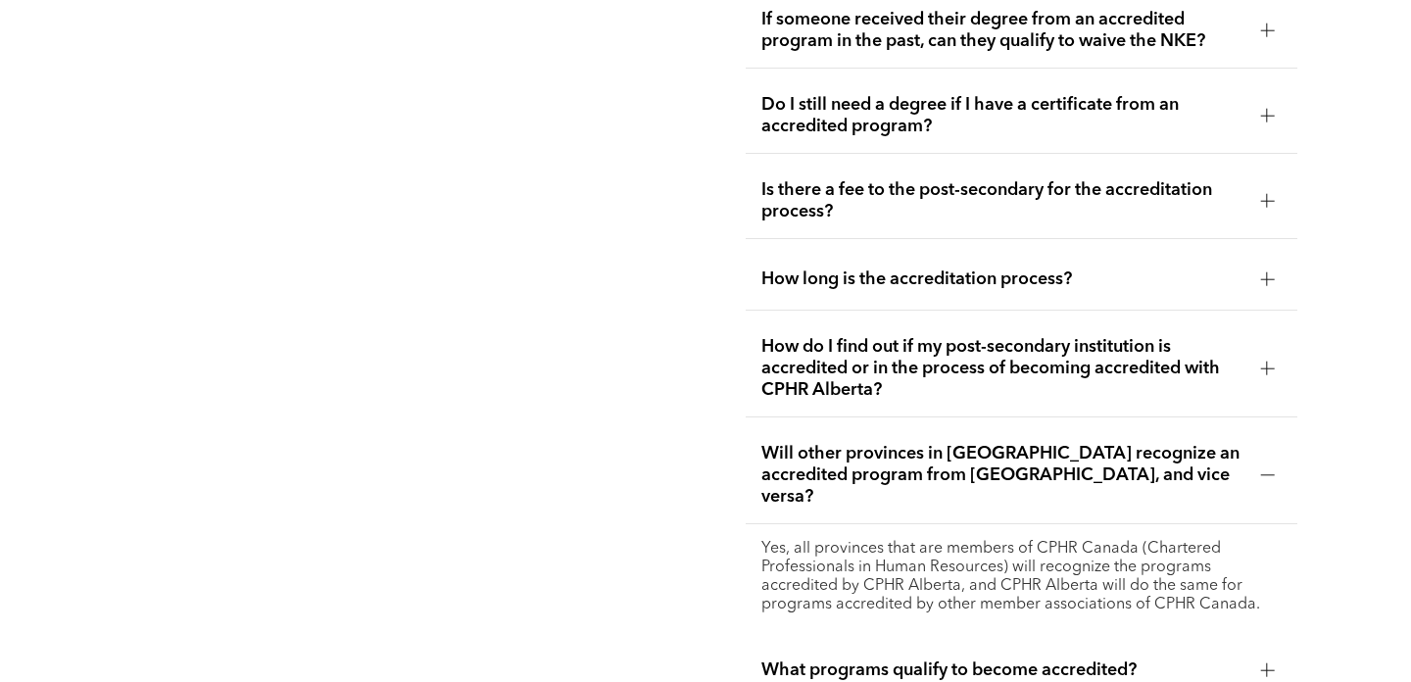
click at [1097, 443] on span "Will other provinces in Canada recognize an accredited program from Alberta, an…" at bounding box center [1004, 475] width 484 height 65
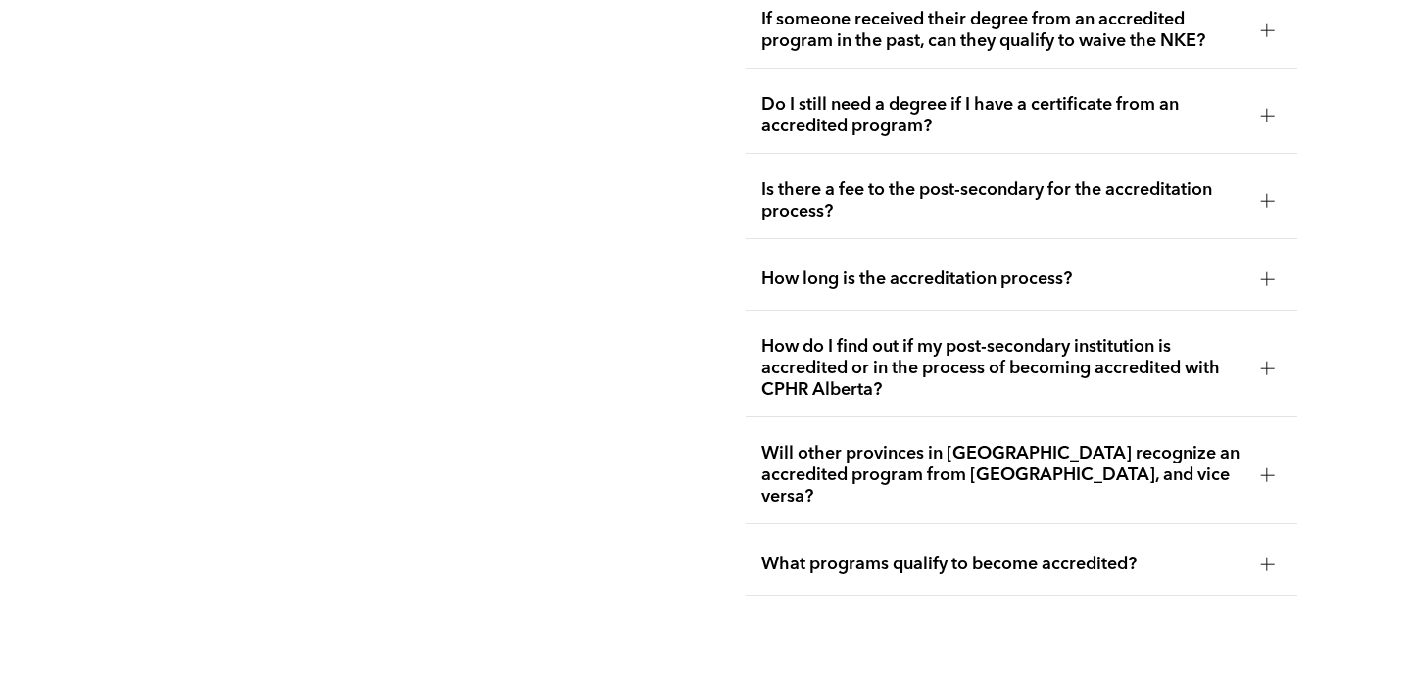
click at [1089, 554] on span "What programs qualify to become accredited?" at bounding box center [1004, 565] width 484 height 22
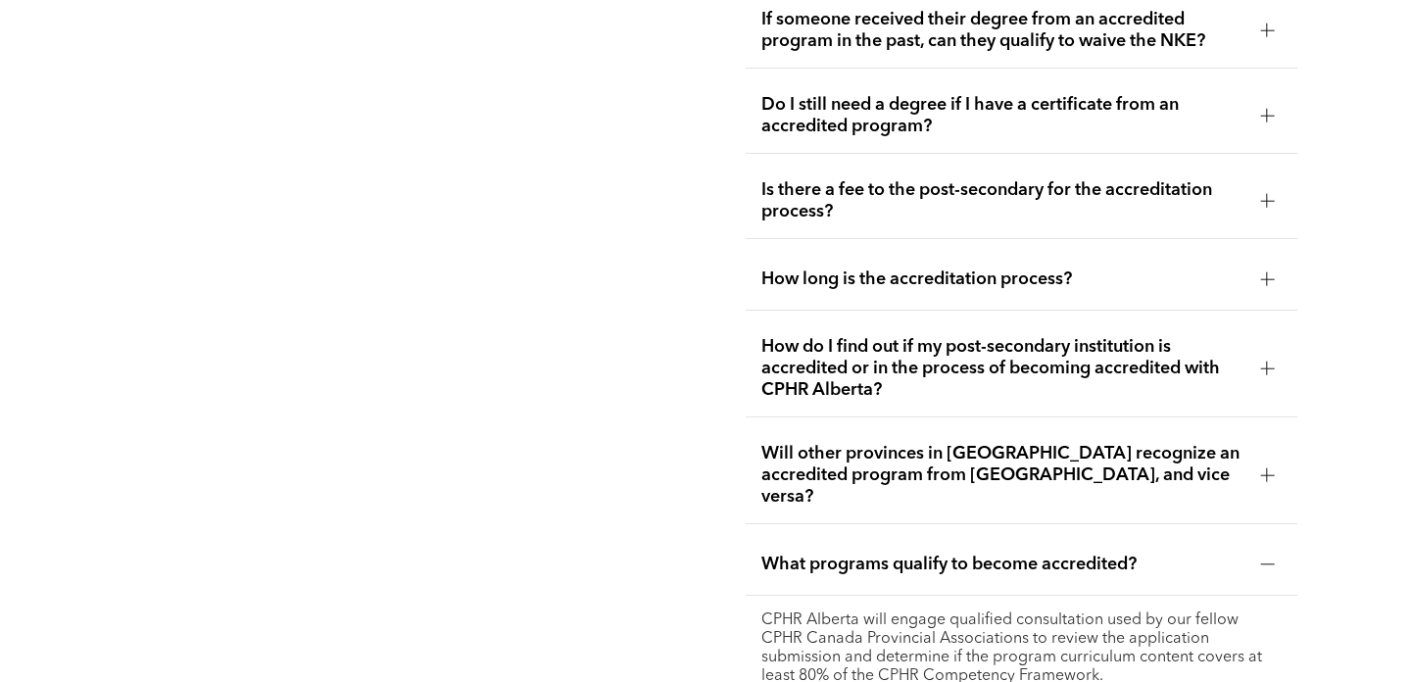
click at [1089, 554] on span "What programs qualify to become accredited?" at bounding box center [1004, 565] width 484 height 22
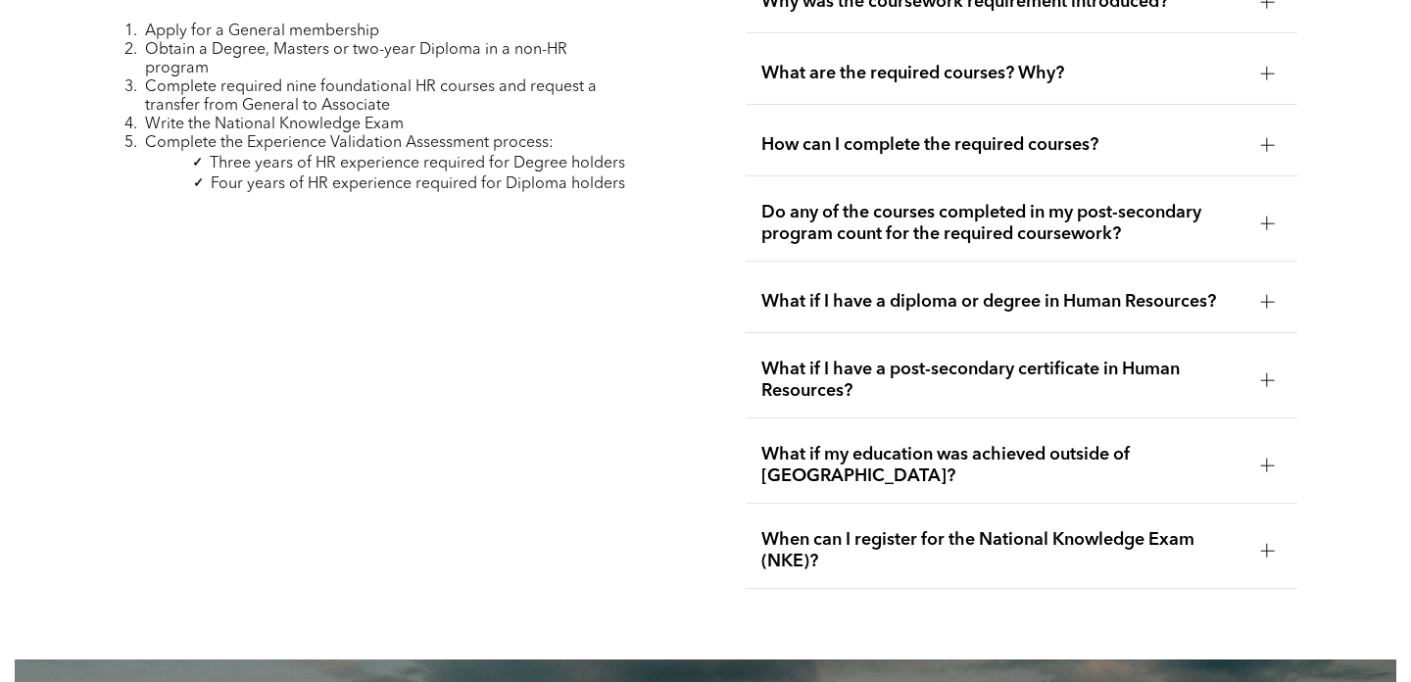
scroll to position [5960, 0]
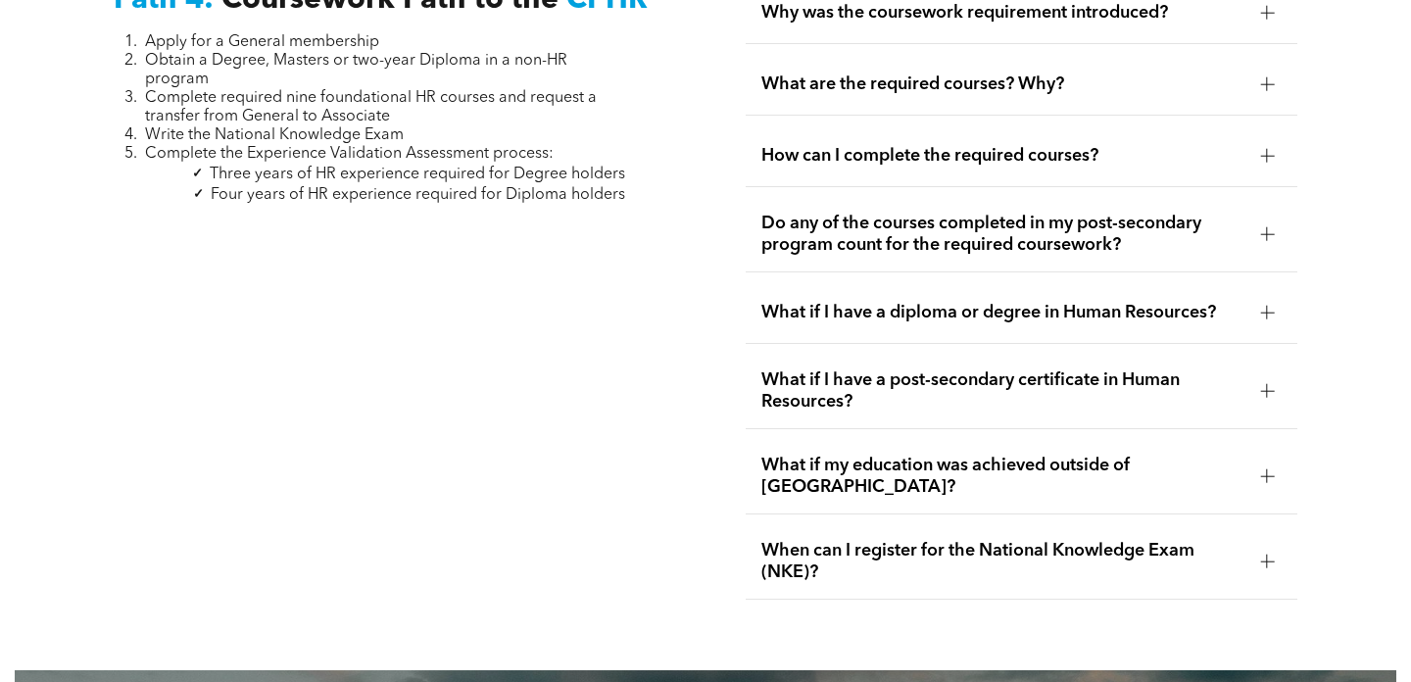
click at [959, 455] on span "What if my education was achieved outside of Canada?" at bounding box center [1004, 476] width 484 height 43
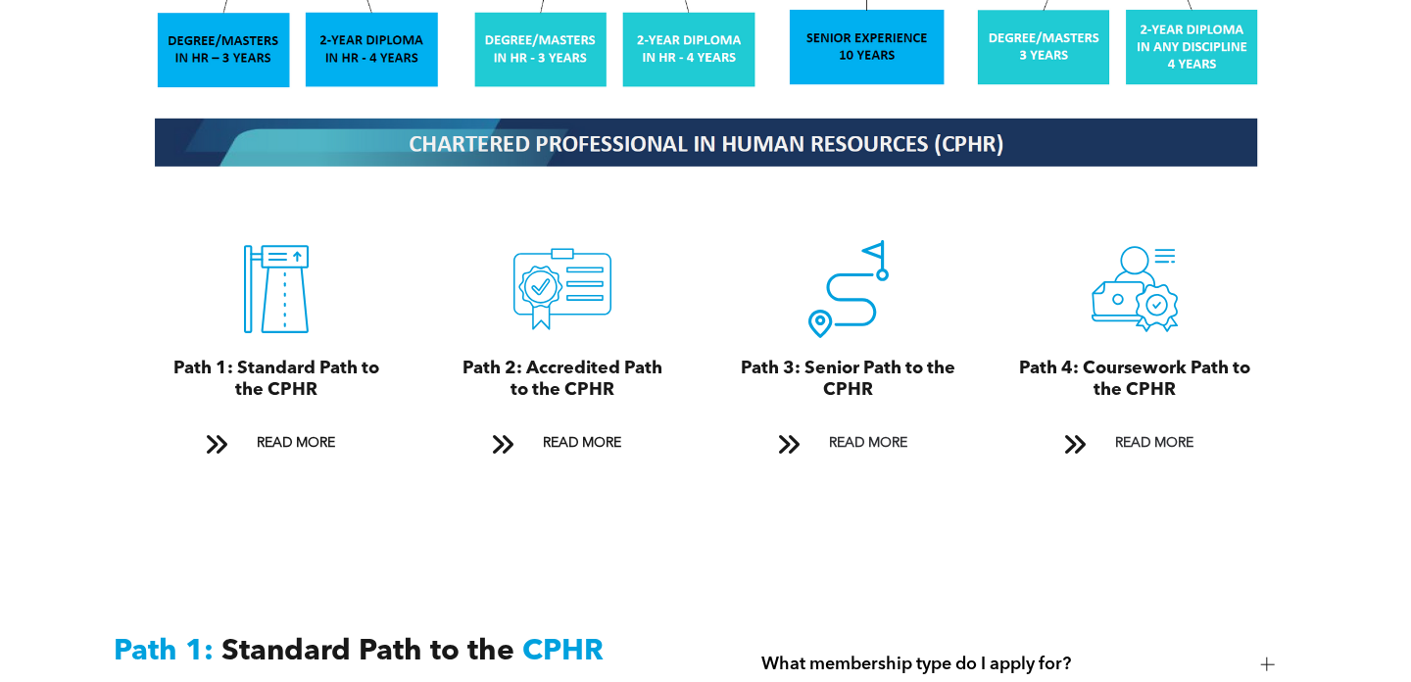
scroll to position [2086, 0]
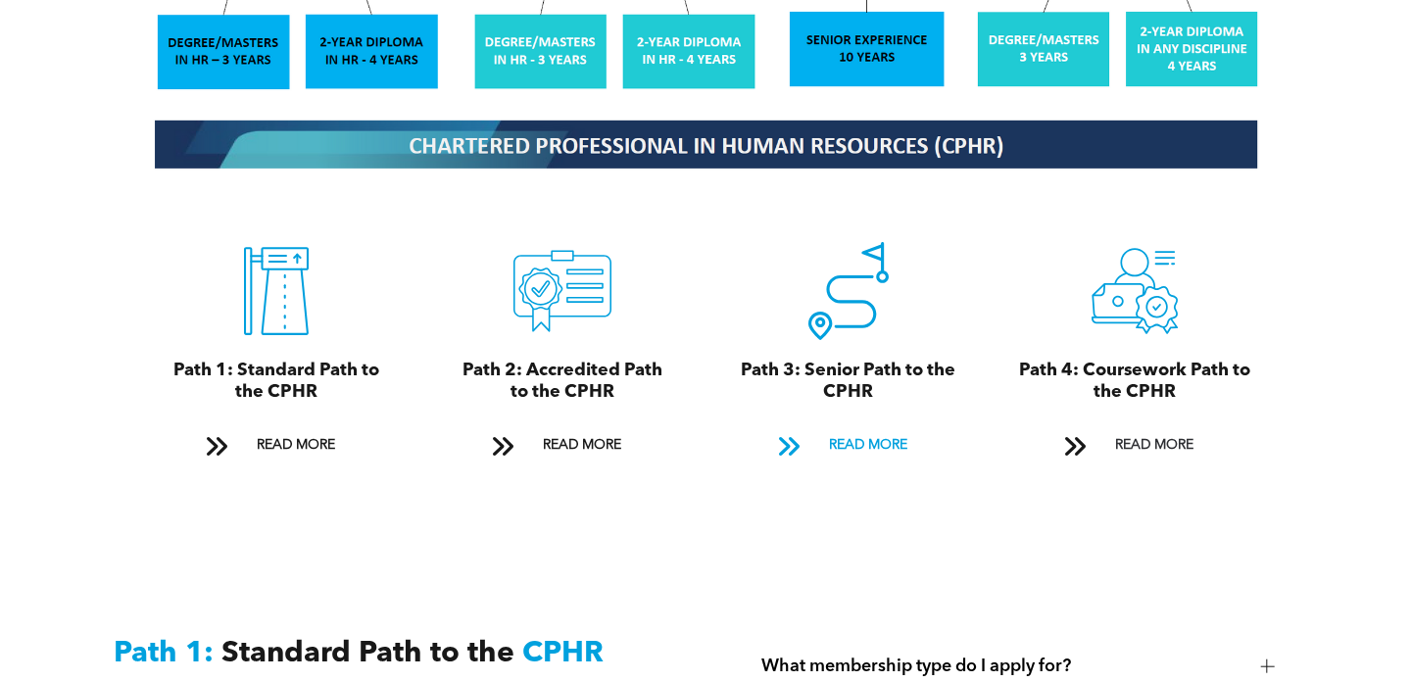
click at [871, 427] on span "READ MORE" at bounding box center [868, 445] width 92 height 36
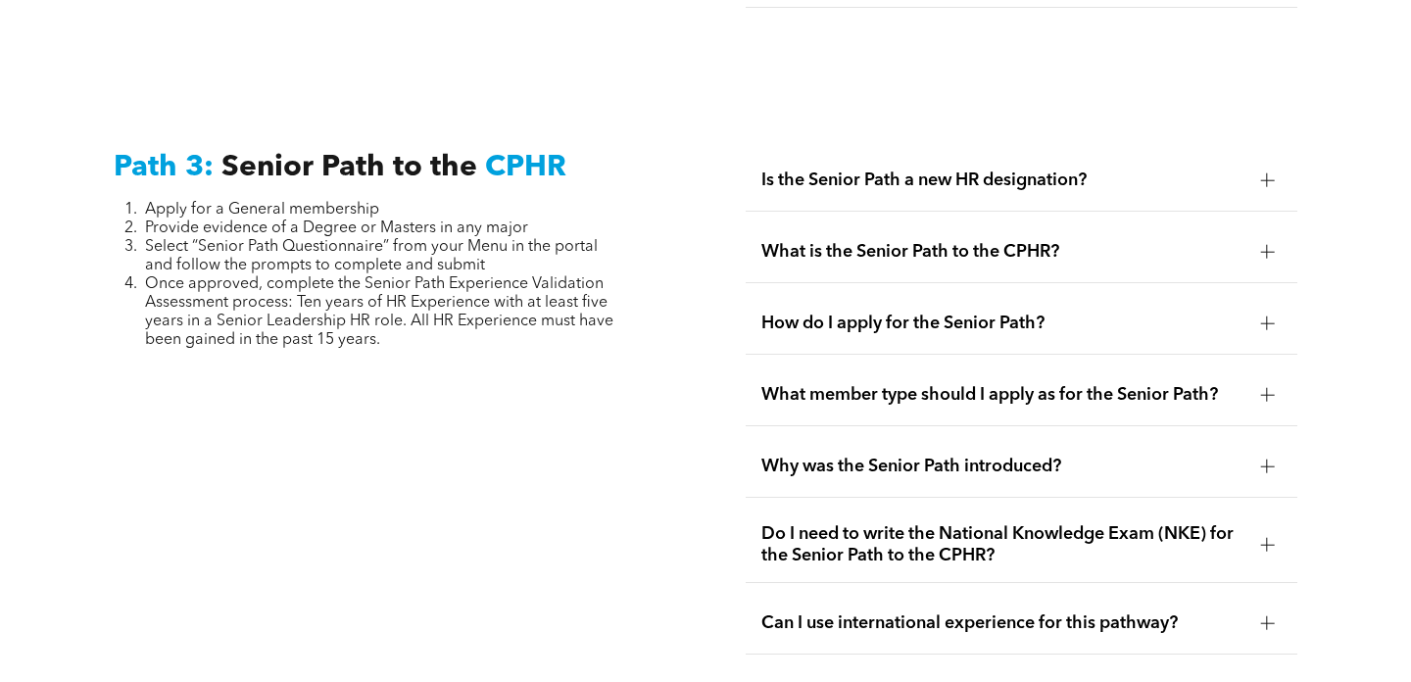
scroll to position [4915, 0]
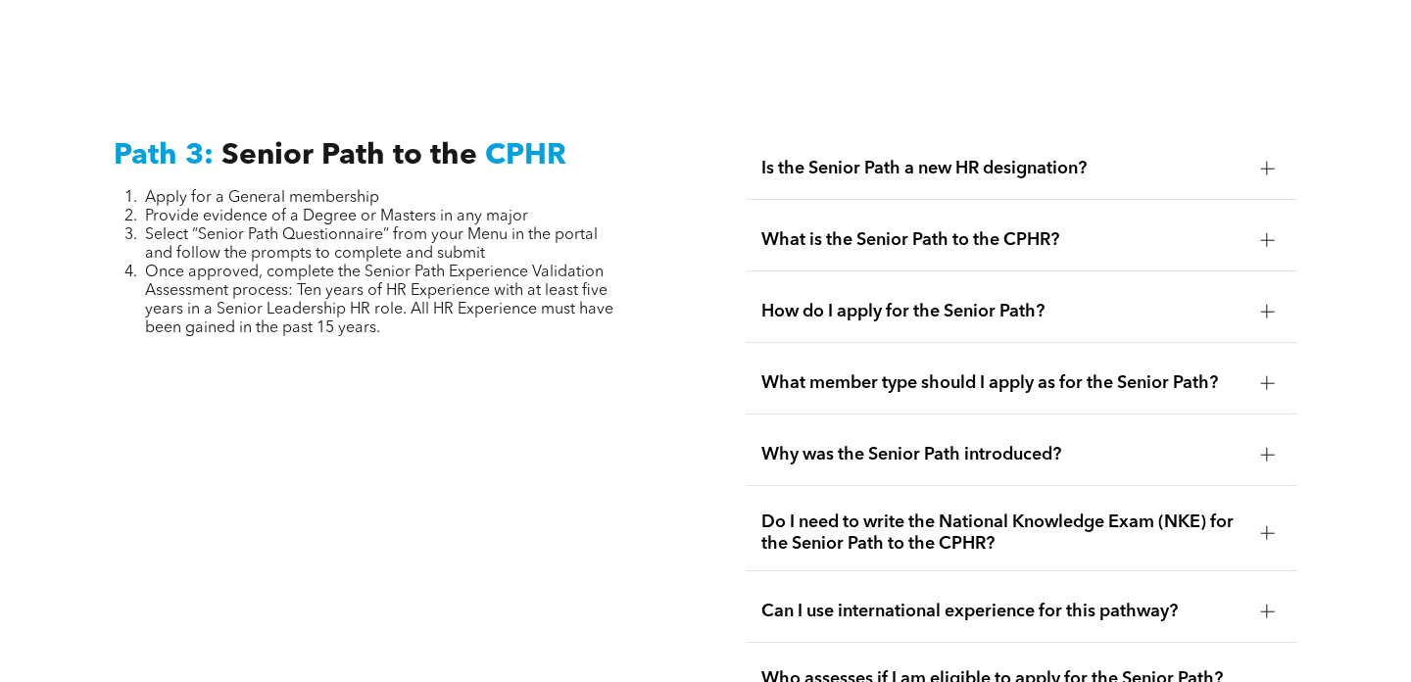
click at [877, 372] on span "What member type should I apply as for the Senior Path?" at bounding box center [1004, 383] width 484 height 22
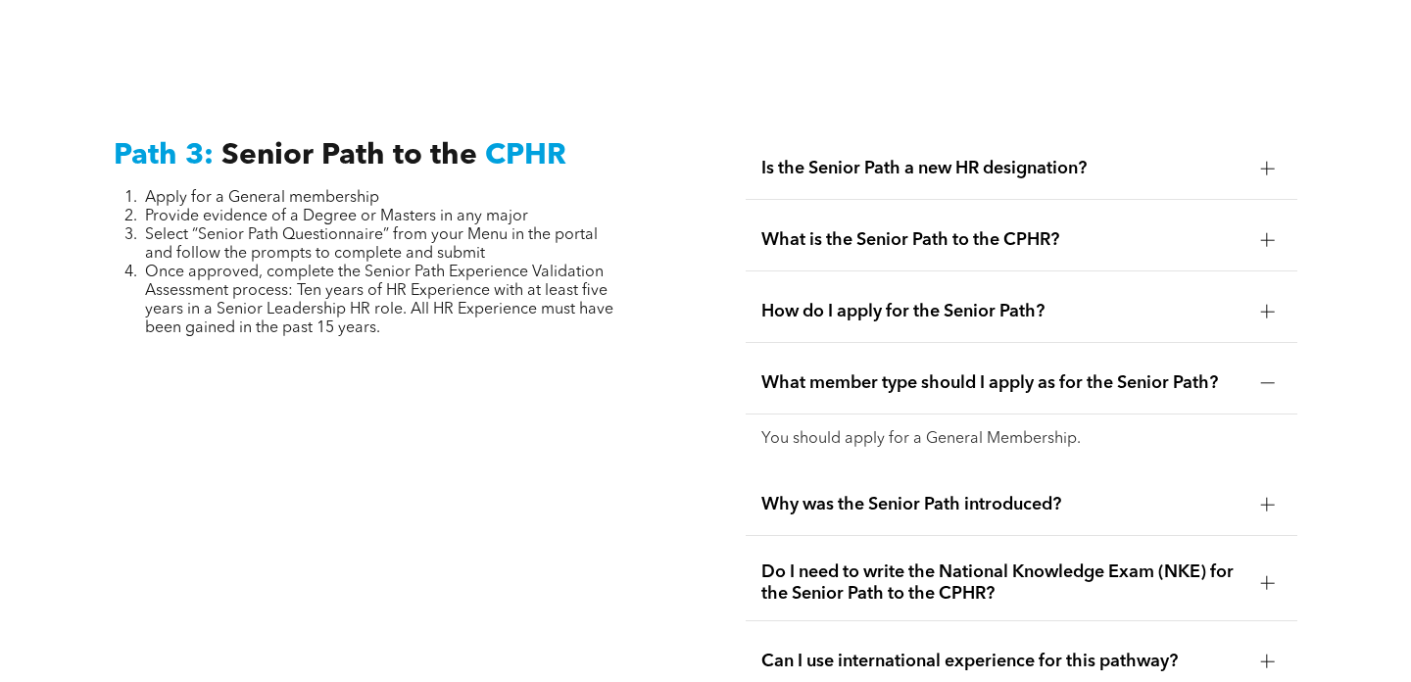
click at [877, 372] on span "What member type should I apply as for the Senior Path?" at bounding box center [1004, 383] width 484 height 22
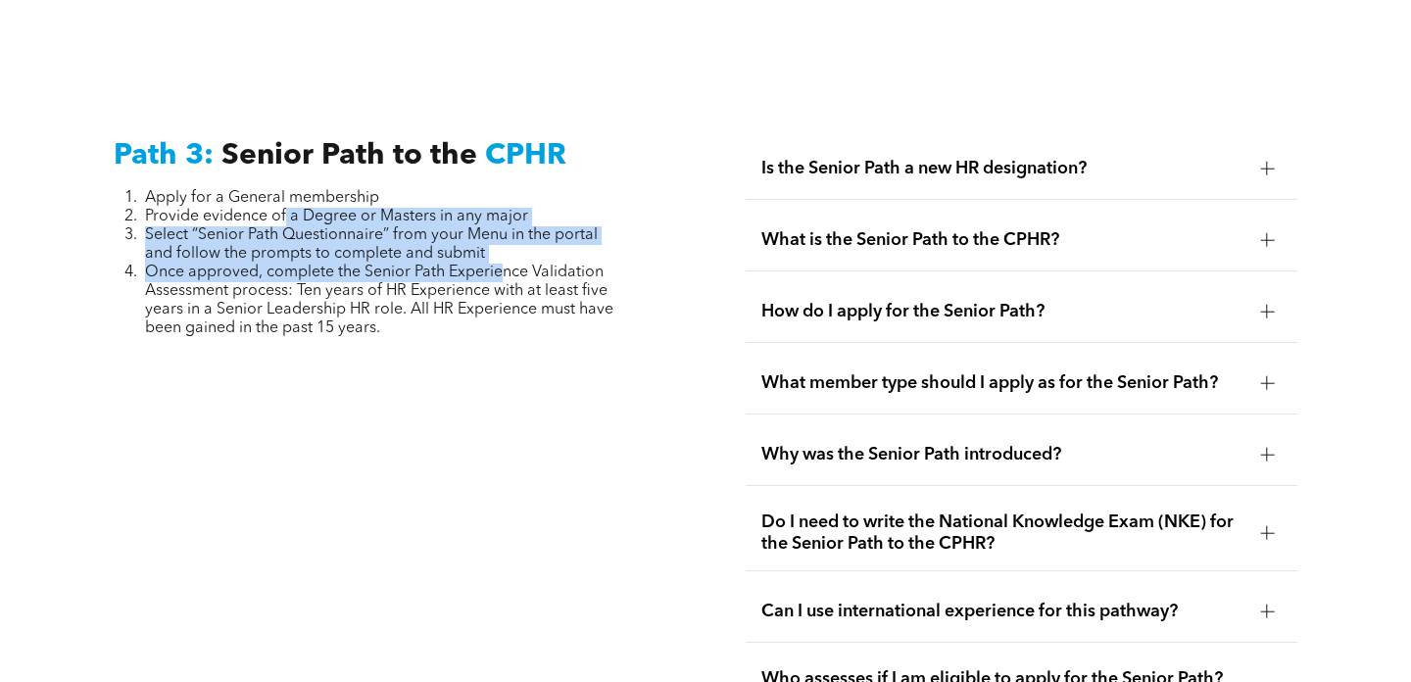
drag, startPoint x: 274, startPoint y: 152, endPoint x: 490, endPoint y: 201, distance: 221.1
click at [490, 201] on ol "Apply for a General membership Provide evidence of a Degree or Masters in any m…" at bounding box center [370, 263] width 512 height 149
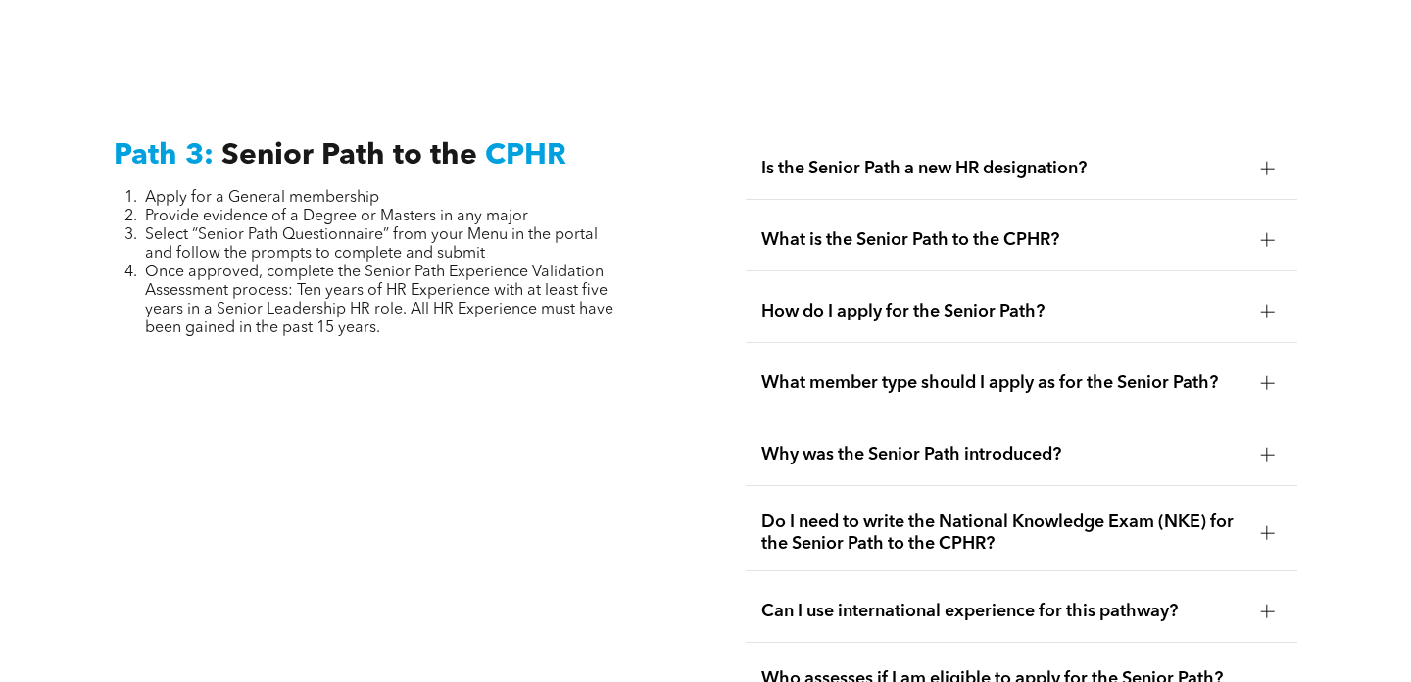
click at [862, 158] on span "Is the Senior Path a new HR designation?" at bounding box center [1004, 169] width 484 height 22
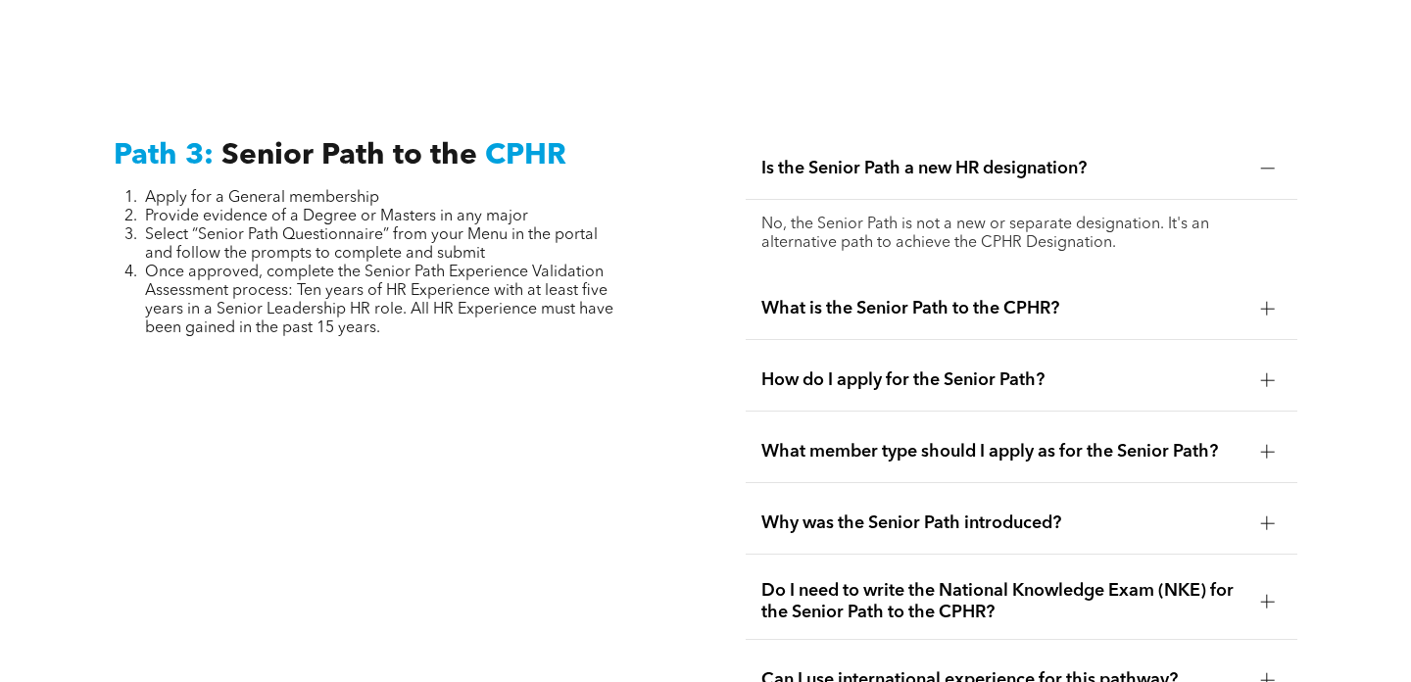
click at [862, 158] on span "Is the Senior Path a new HR designation?" at bounding box center [1004, 169] width 484 height 22
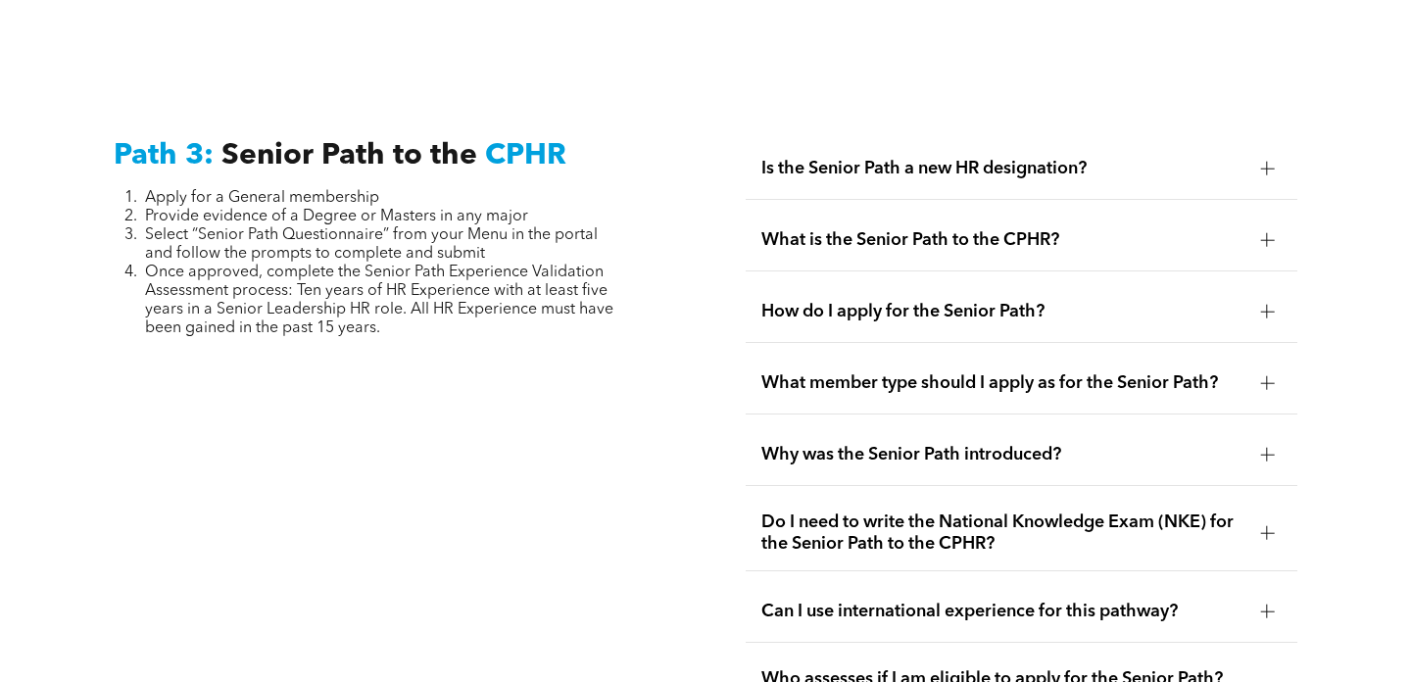
click at [862, 158] on span "Is the Senior Path a new HR designation?" at bounding box center [1004, 169] width 484 height 22
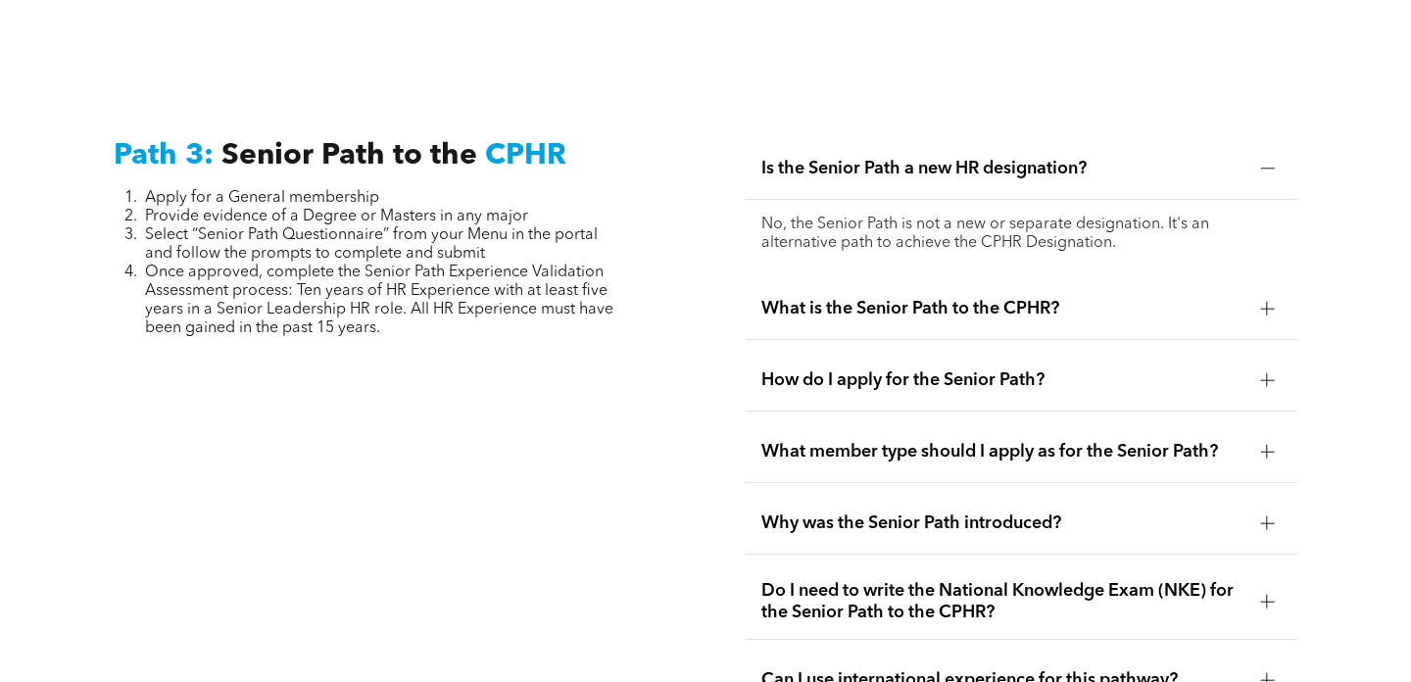
click at [862, 158] on span "Is the Senior Path a new HR designation?" at bounding box center [1004, 169] width 484 height 22
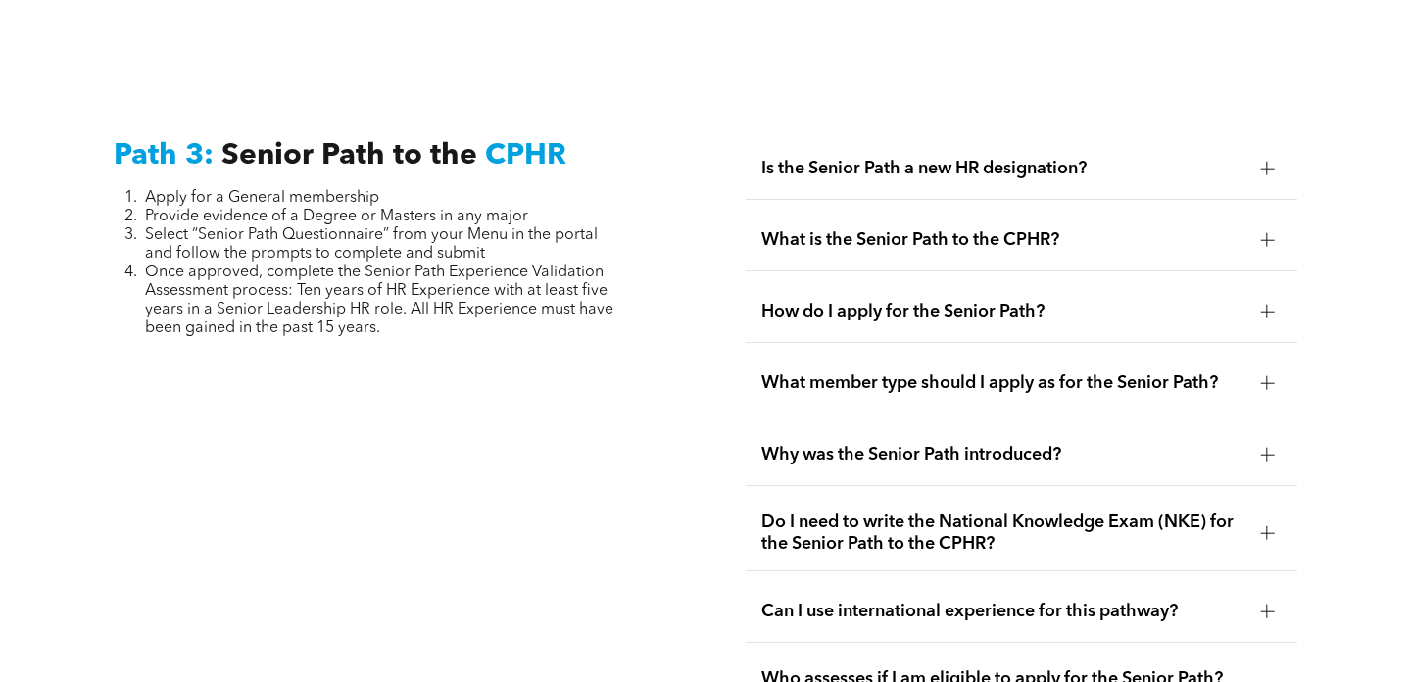
click at [862, 229] on span "What is the Senior Path to the CPHR?" at bounding box center [1004, 240] width 484 height 22
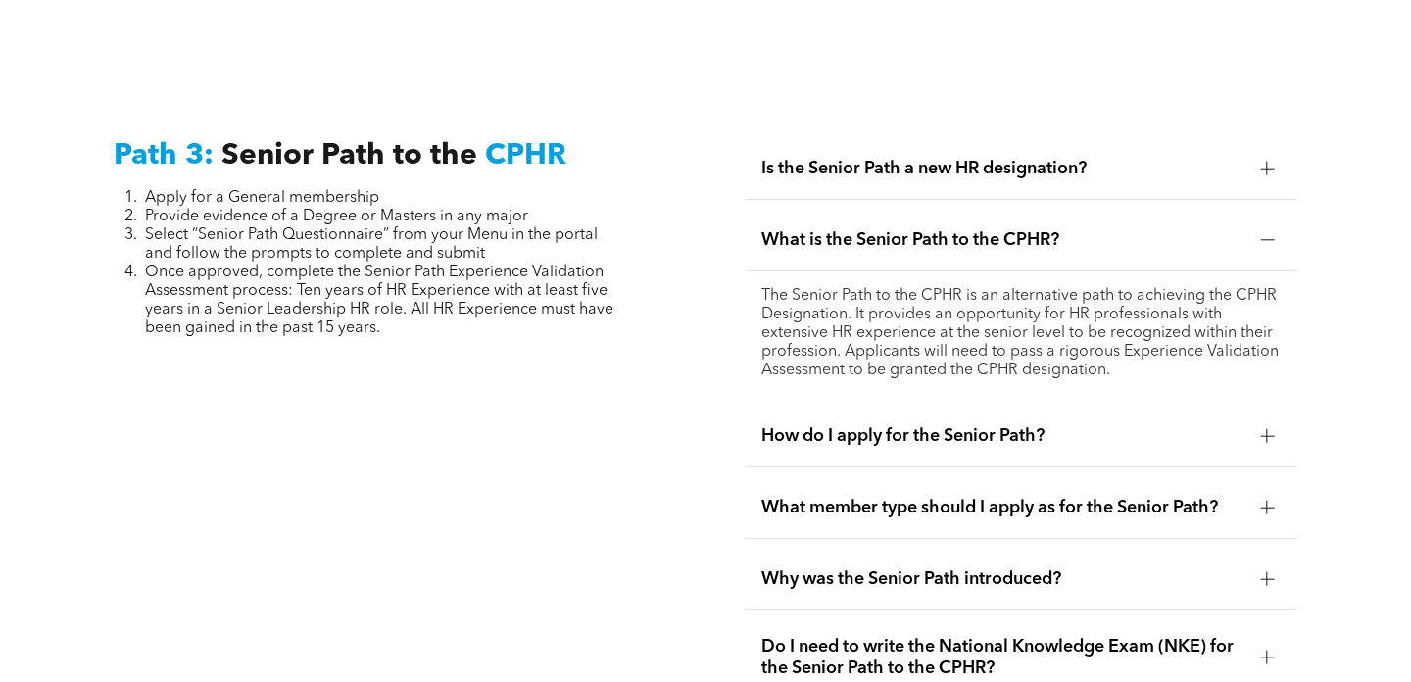
click at [844, 287] on p "The Senior Path to the CPHR is an alternative path to achieving the CPHR Design…" at bounding box center [1022, 333] width 521 height 93
click at [845, 210] on div "What is the Senior Path to the CPHR?" at bounding box center [1022, 241] width 553 height 62
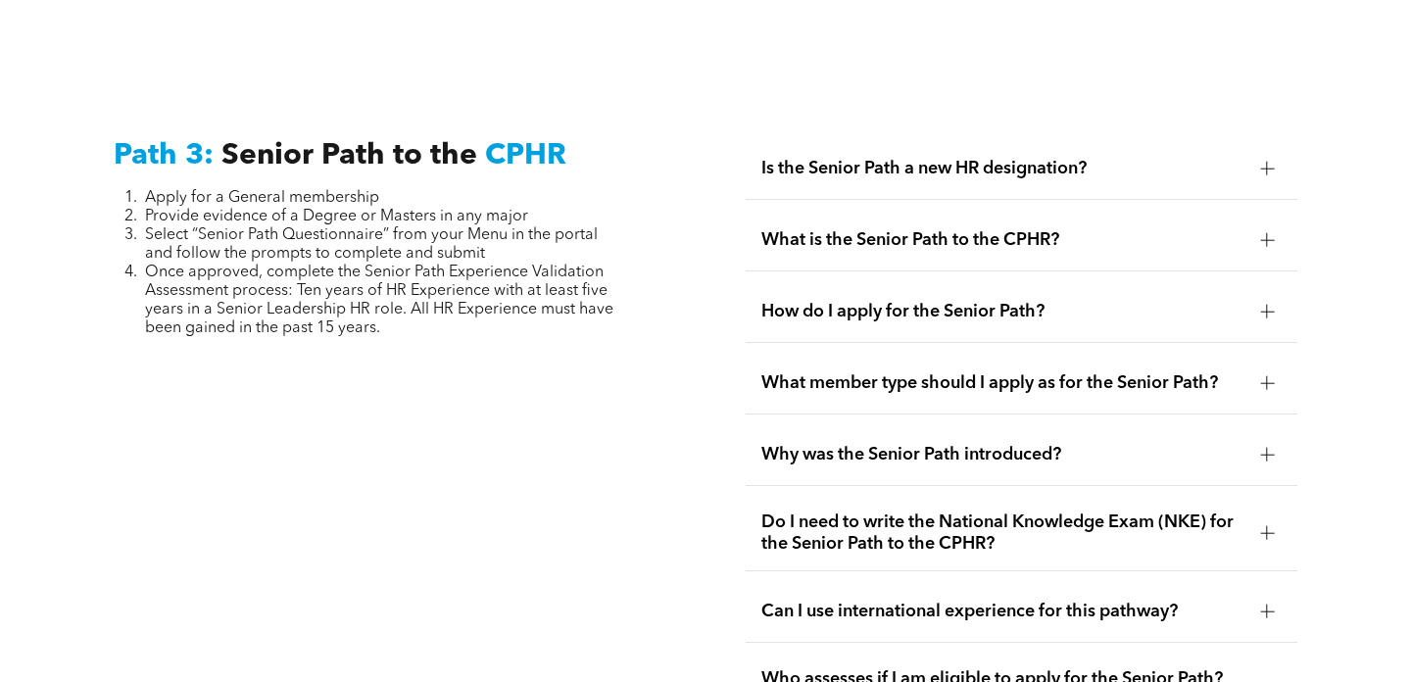
click at [844, 301] on span "How do I apply for the Senior Path?" at bounding box center [1004, 312] width 484 height 22
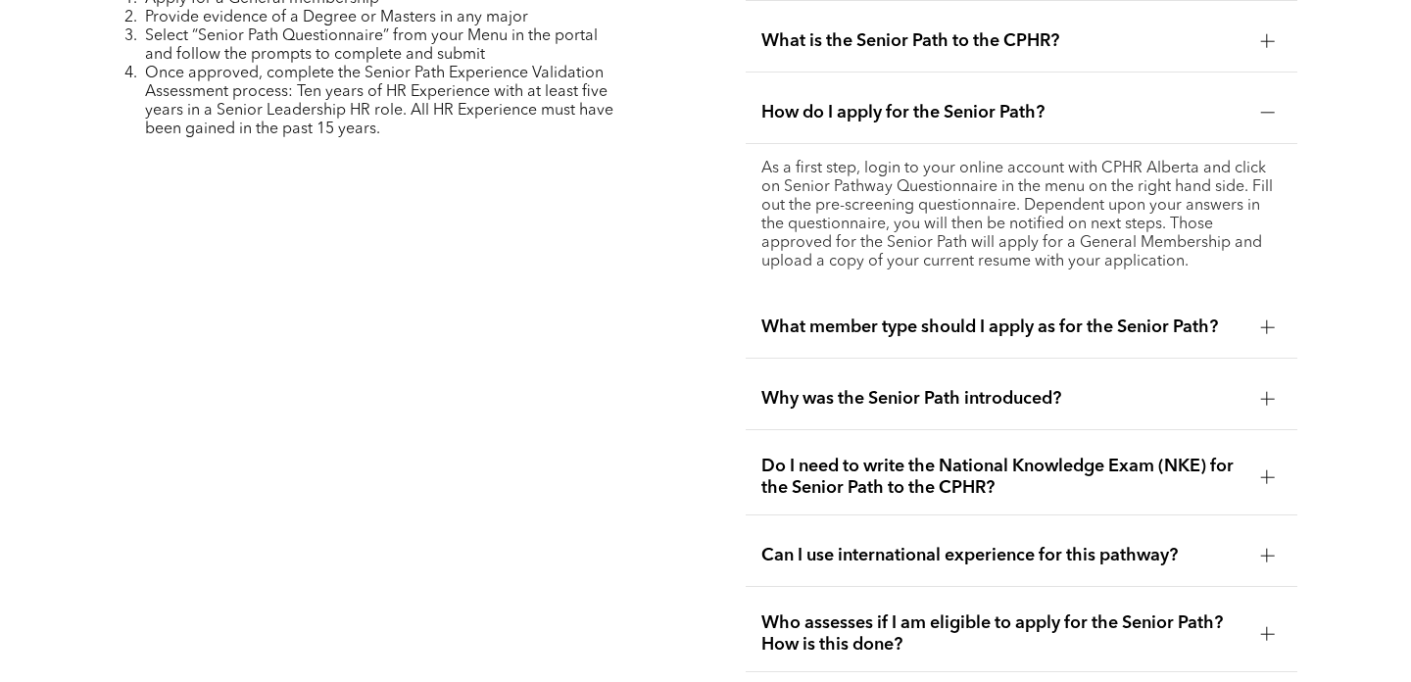
scroll to position [5137, 0]
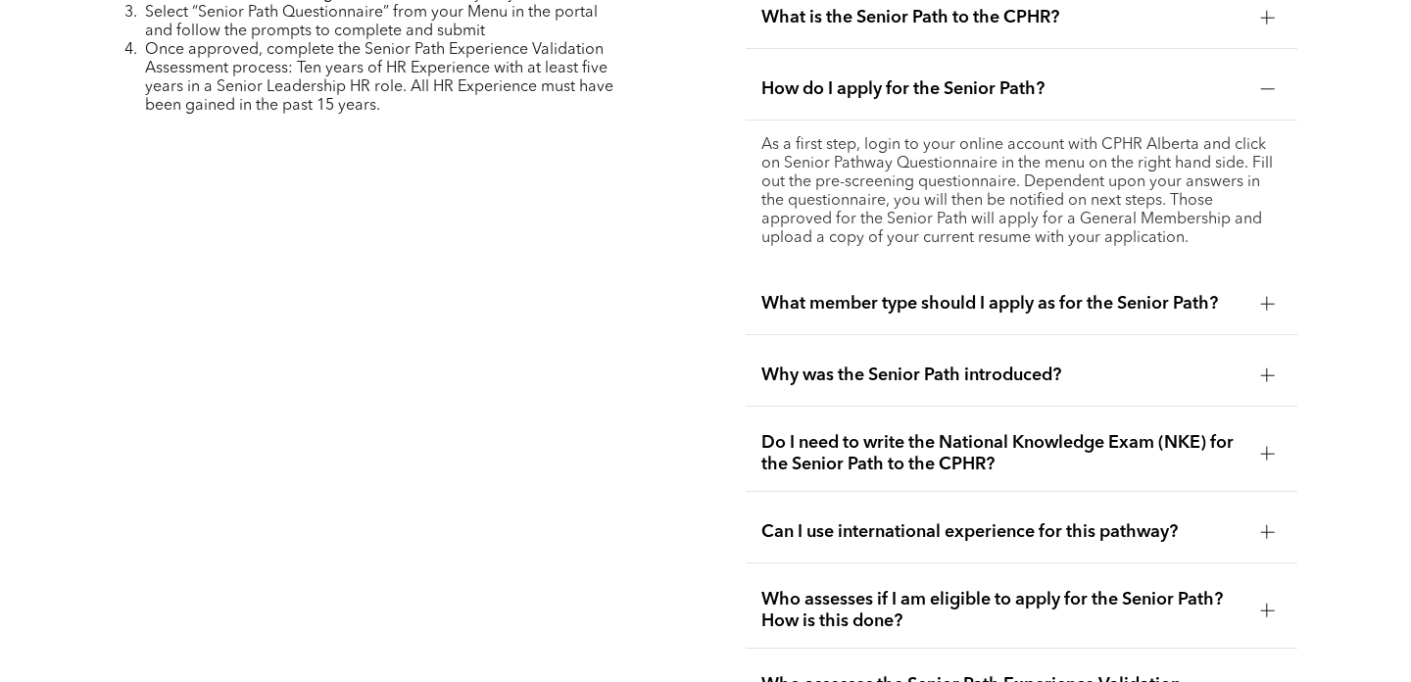
click at [836, 365] on span "Why was the Senior Path introduced?" at bounding box center [1004, 376] width 484 height 22
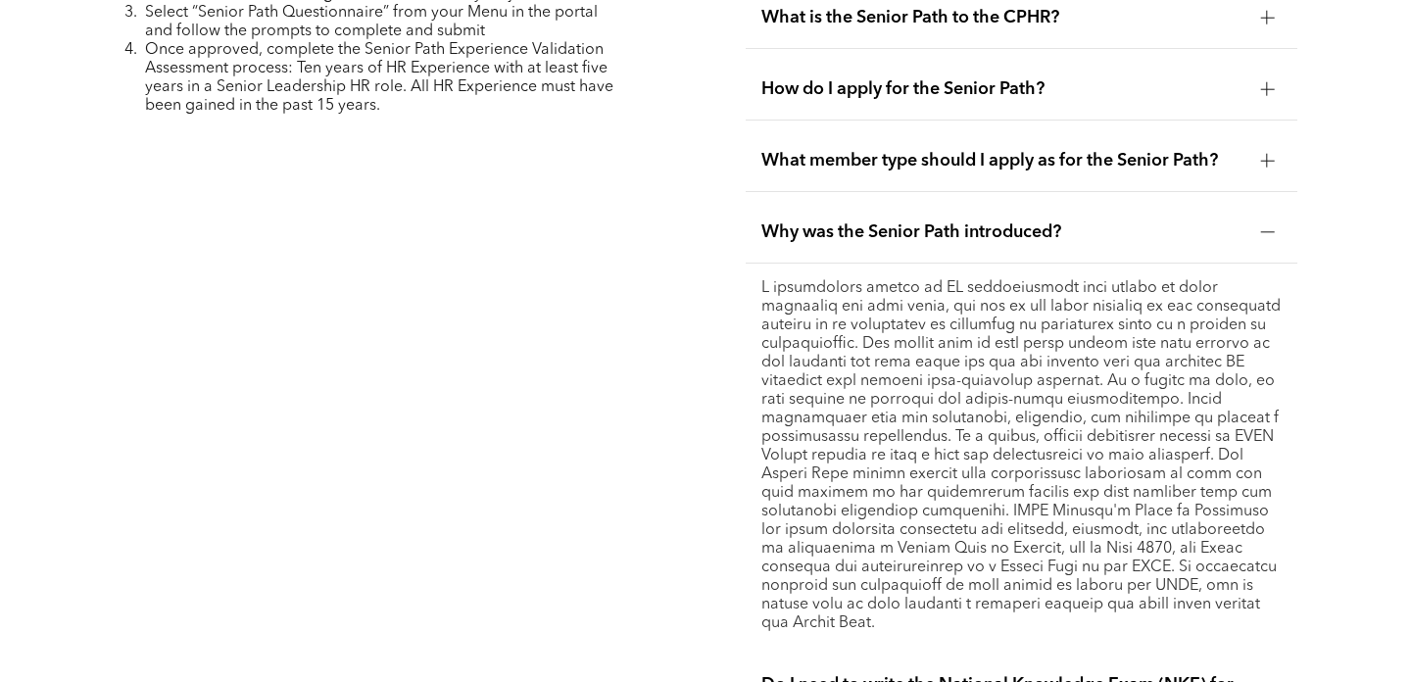
click at [873, 202] on div "Why was the Senior Path introduced?" at bounding box center [1022, 233] width 553 height 62
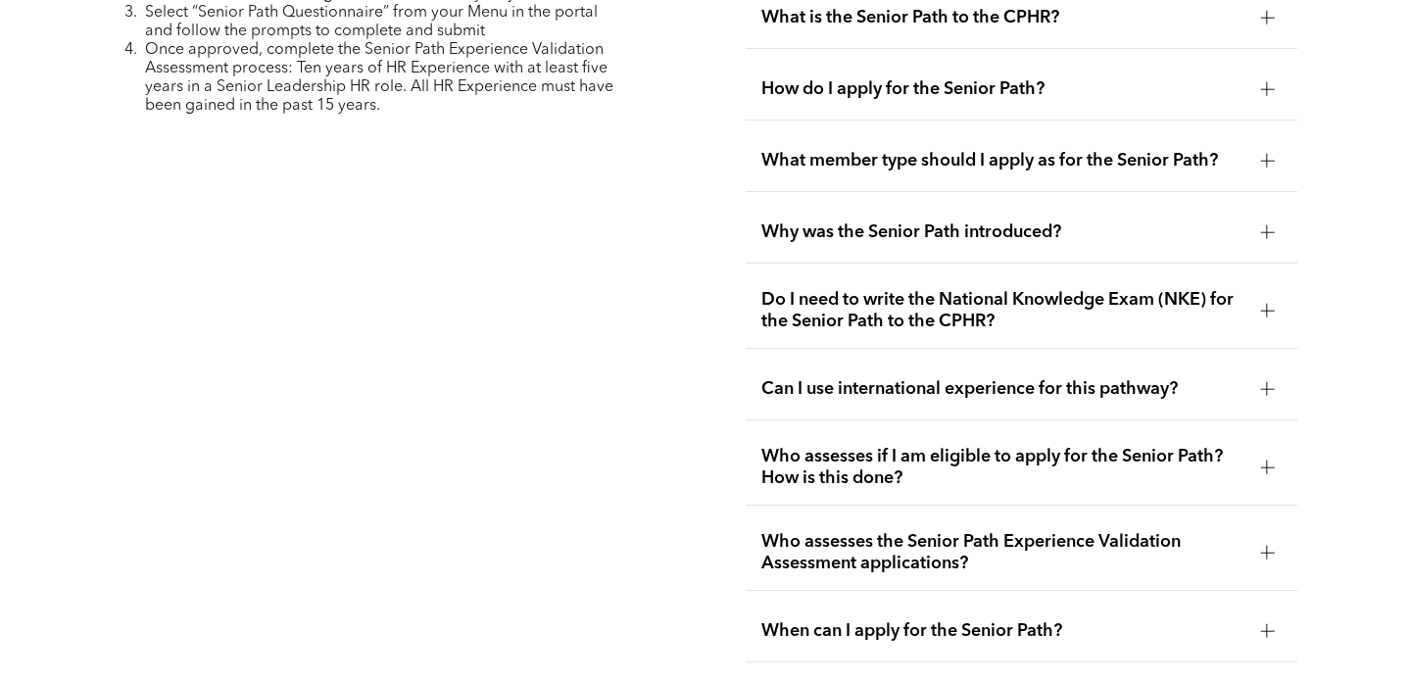
click at [858, 289] on span "Do I need to write the National Knowledge Exam (NKE) for the Senior Path to the…" at bounding box center [1004, 310] width 484 height 43
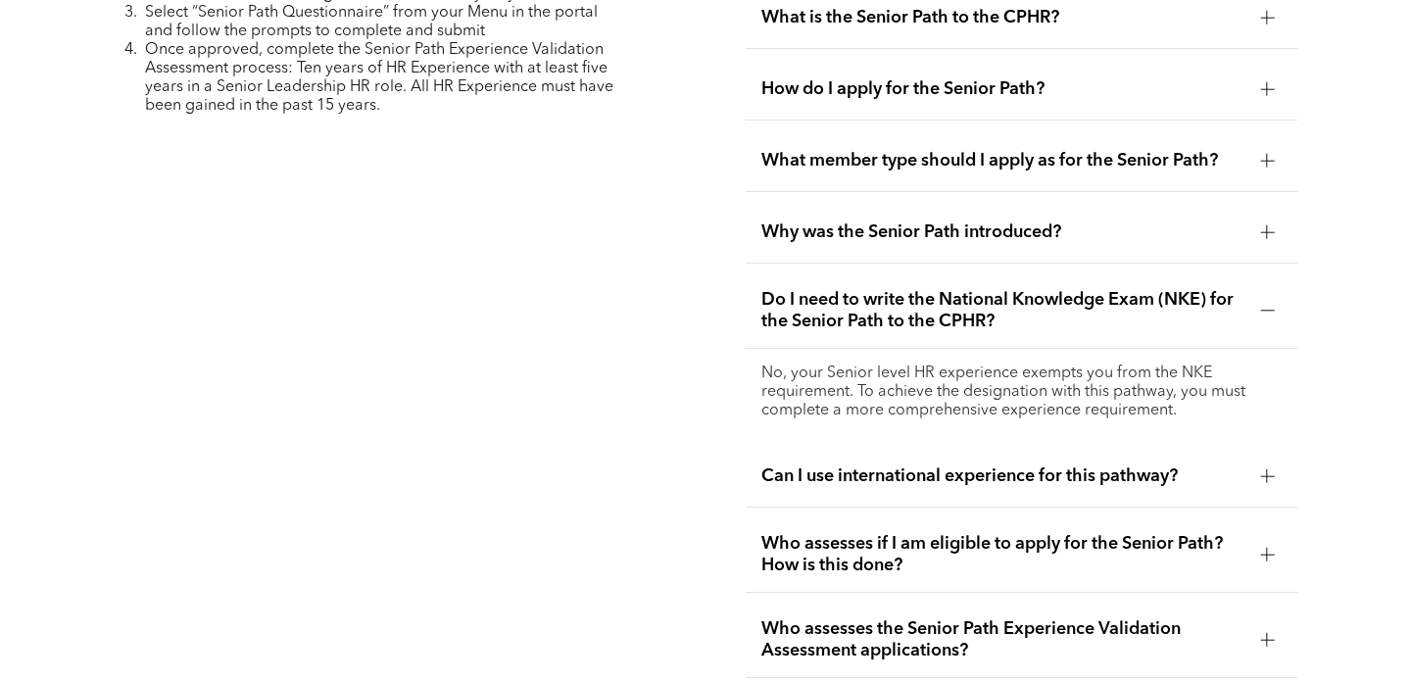
click at [858, 289] on span "Do I need to write the National Knowledge Exam (NKE) for the Senior Path to the…" at bounding box center [1004, 310] width 484 height 43
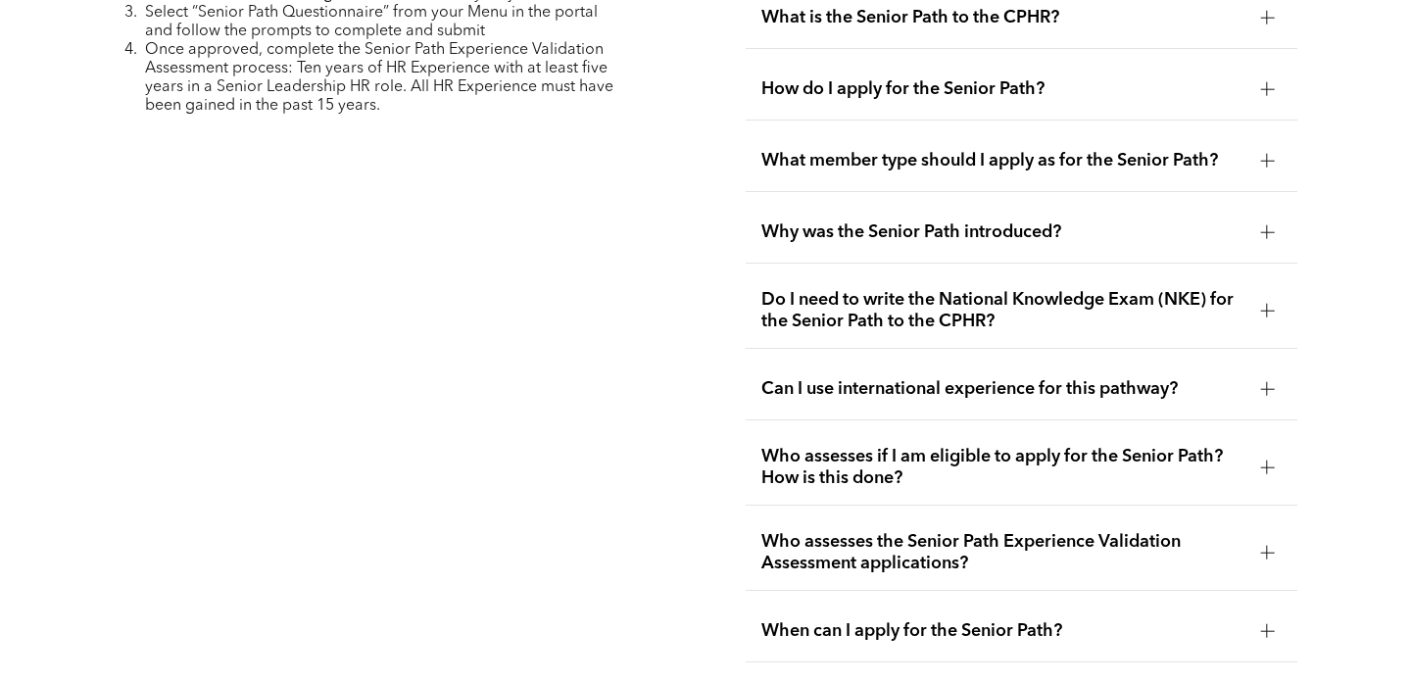
click at [833, 378] on span "Can I use international experience for this pathway?" at bounding box center [1004, 389] width 484 height 22
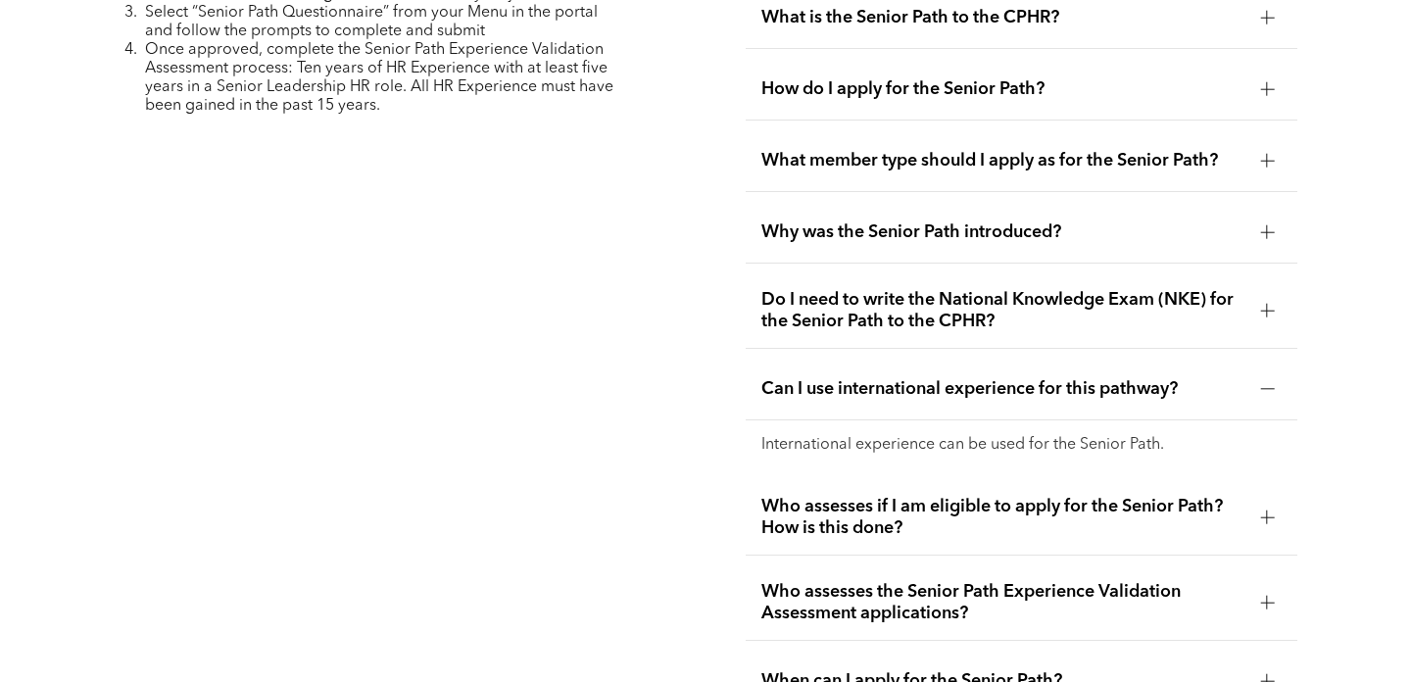
click at [833, 378] on span "Can I use international experience for this pathway?" at bounding box center [1004, 389] width 484 height 22
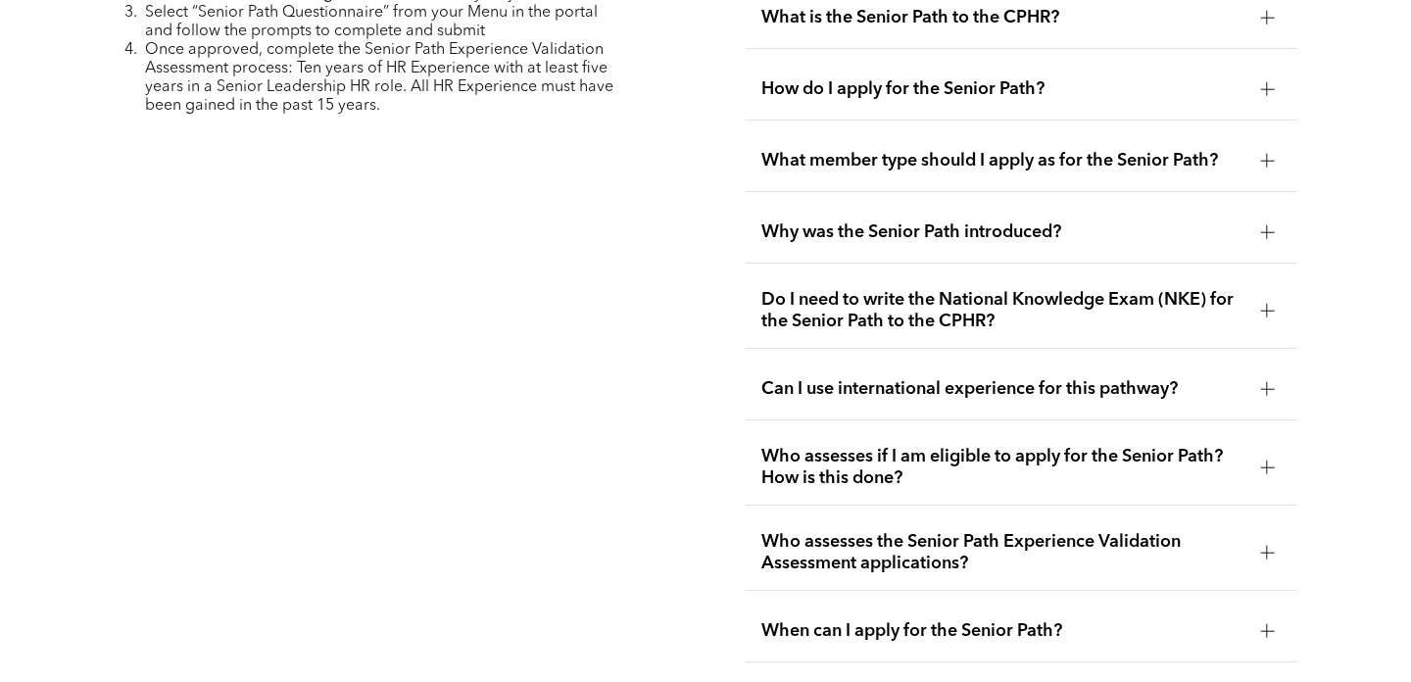
click at [838, 446] on span "Who assesses if I am eligible to apply for the Senior Path? How is this done?" at bounding box center [1004, 467] width 484 height 43
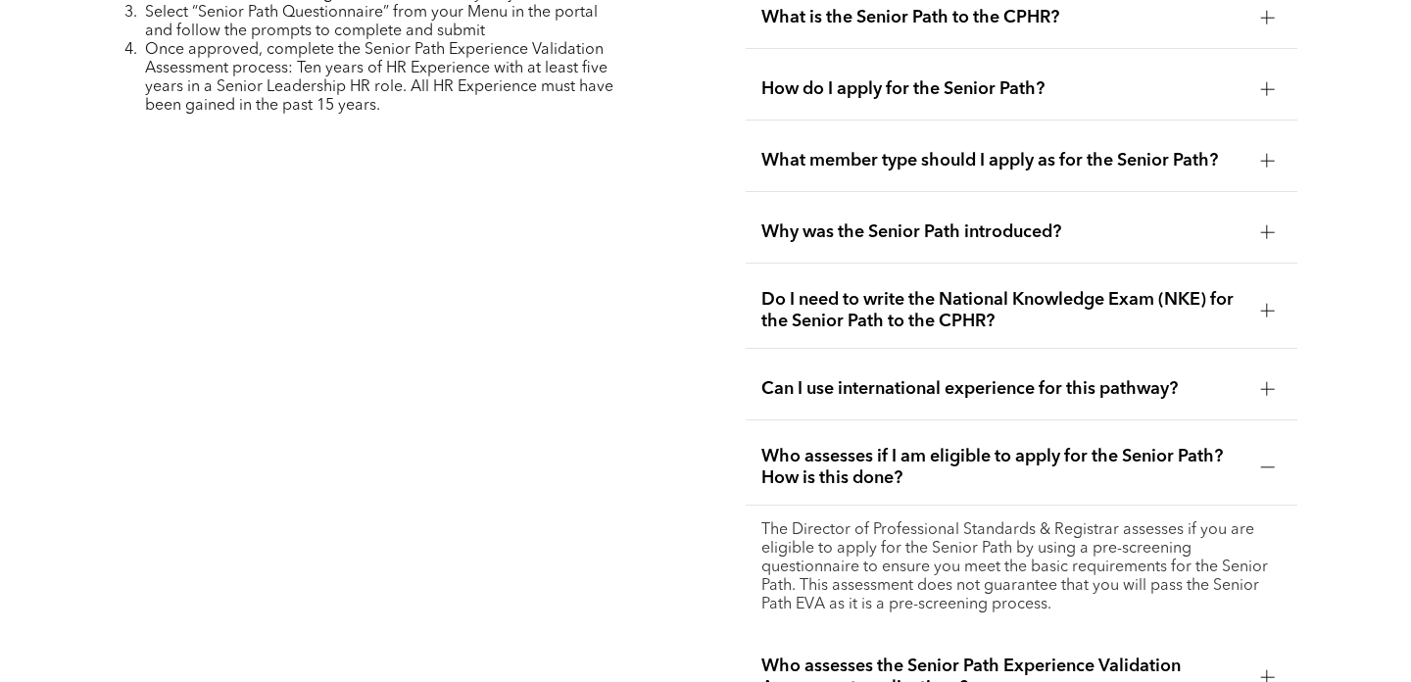
click at [839, 446] on span "Who assesses if I am eligible to apply for the Senior Path? How is this done?" at bounding box center [1004, 467] width 484 height 43
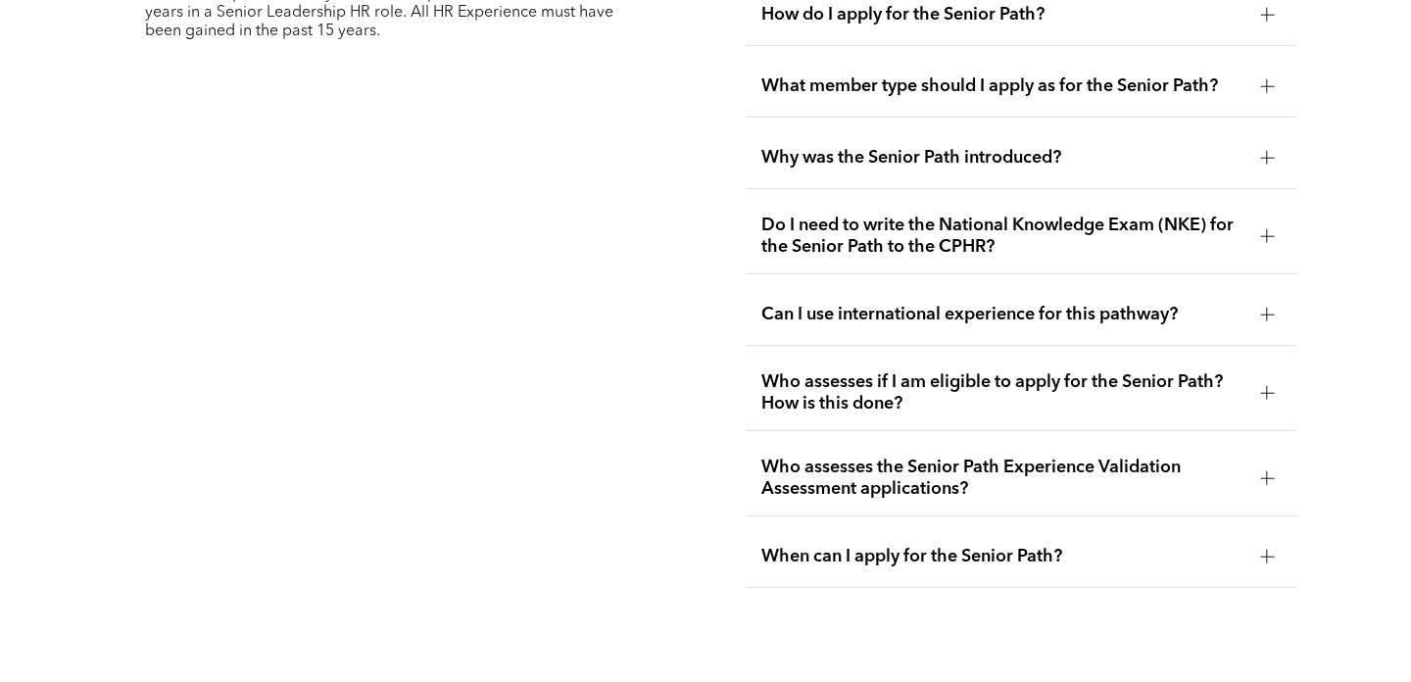
scroll to position [5213, 0]
click at [844, 456] on span "Who assesses the Senior Path Experience Validation Assessment applications?" at bounding box center [1004, 477] width 484 height 43
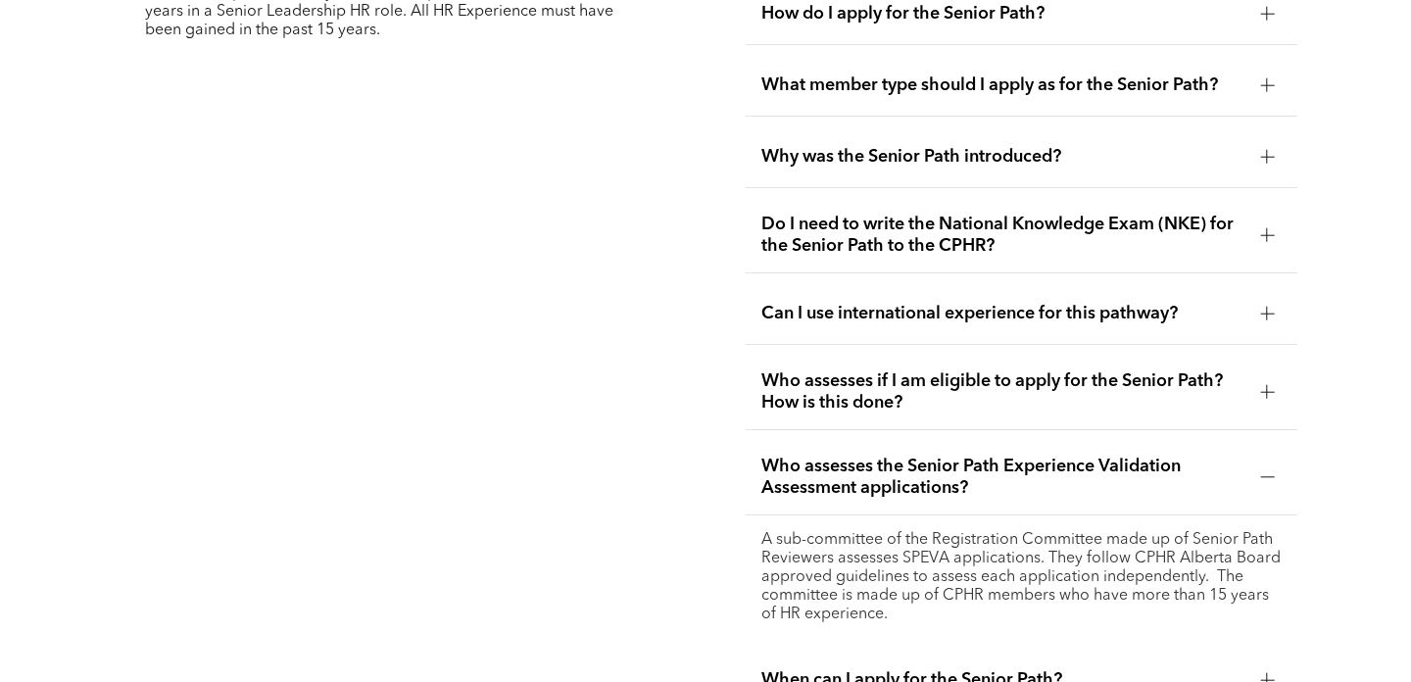
click at [844, 456] on span "Who assesses the Senior Path Experience Validation Assessment applications?" at bounding box center [1004, 477] width 484 height 43
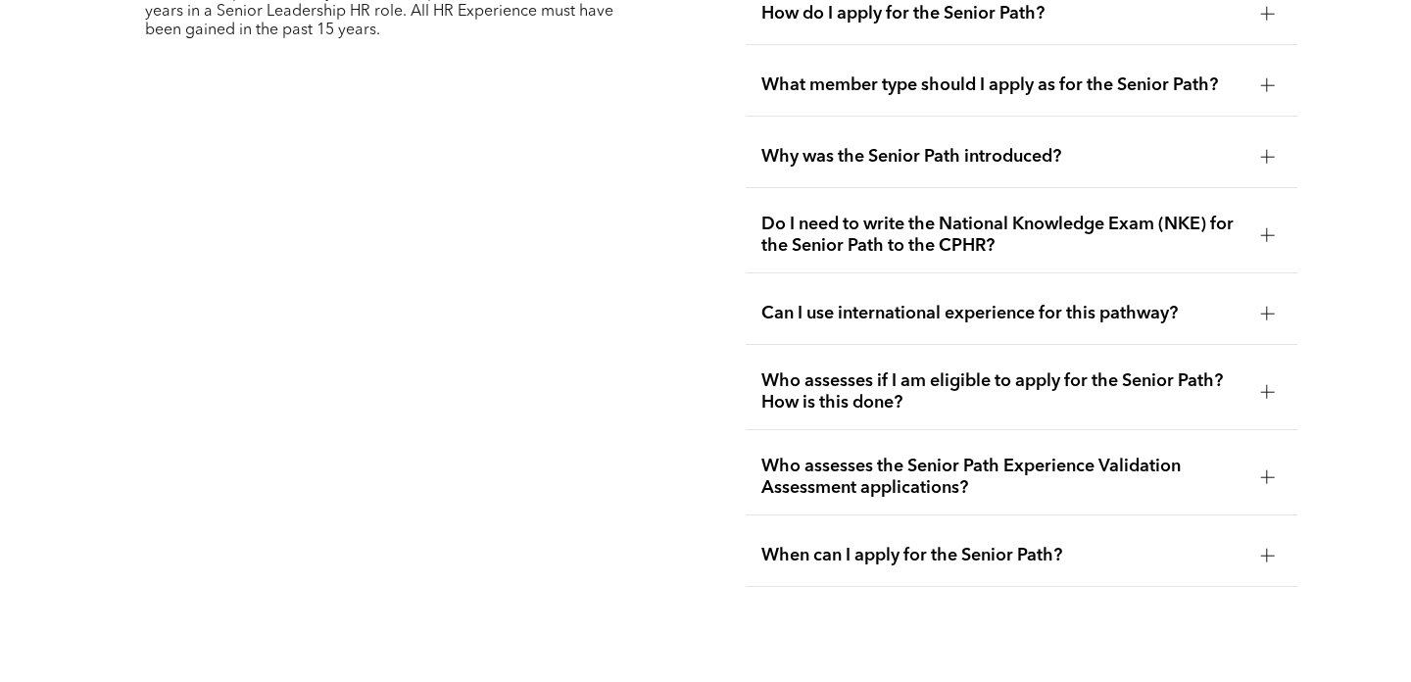
click at [839, 525] on div "When can I apply for the Senior Path?" at bounding box center [1022, 556] width 553 height 62
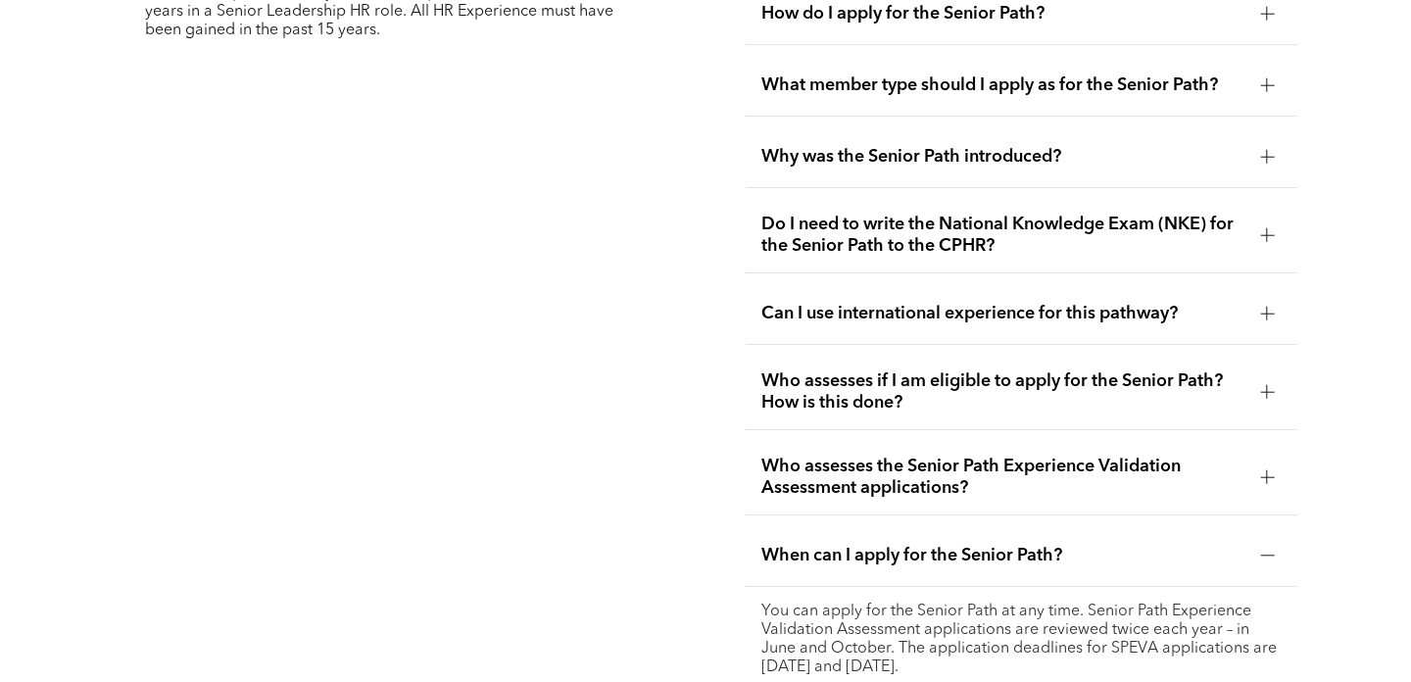
click at [839, 525] on div "When can I apply for the Senior Path?" at bounding box center [1022, 556] width 553 height 62
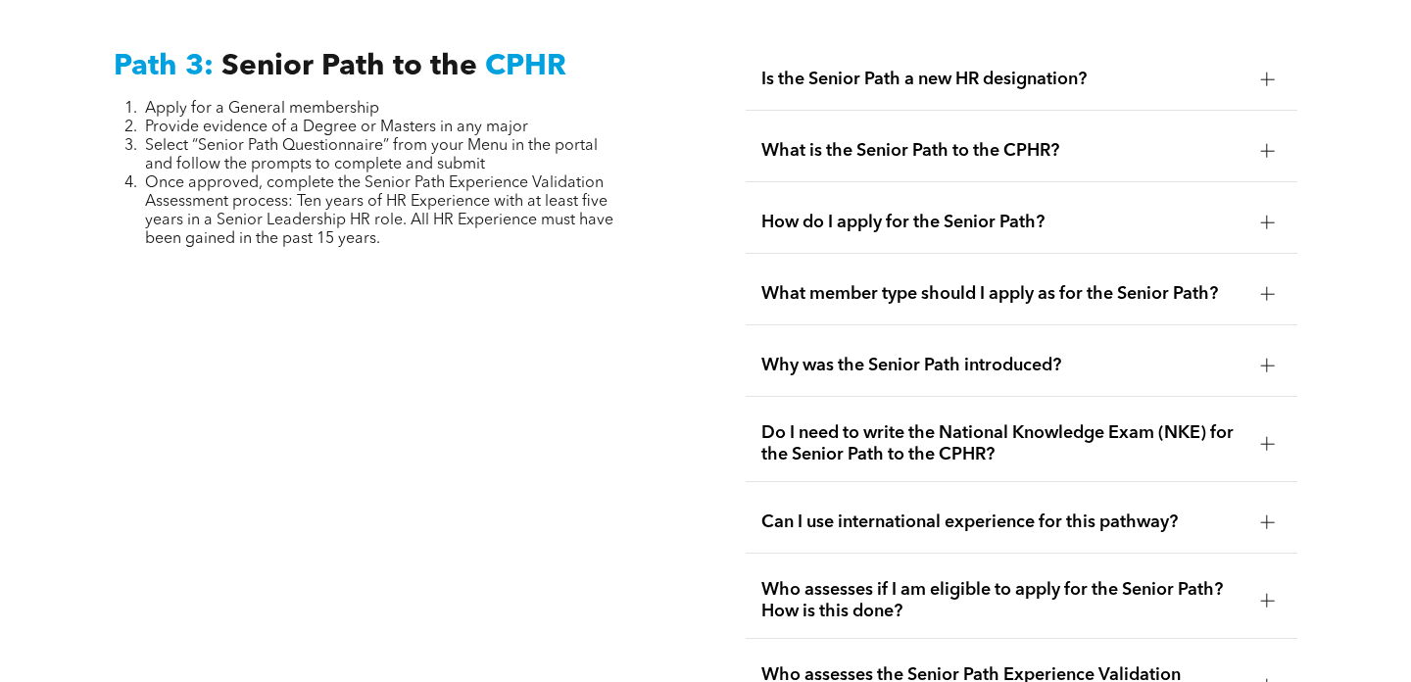
scroll to position [4759, 0]
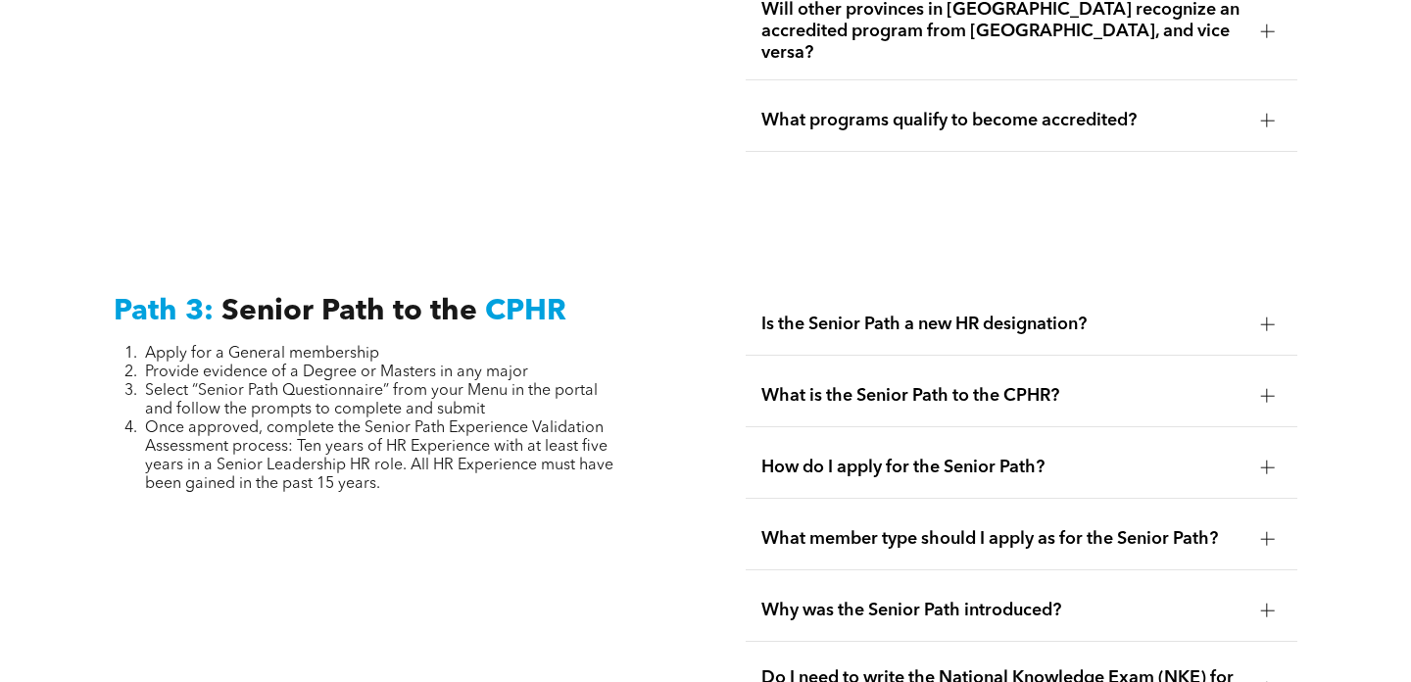
click at [805, 457] on span "How do I apply for the Senior Path?" at bounding box center [1004, 468] width 484 height 22
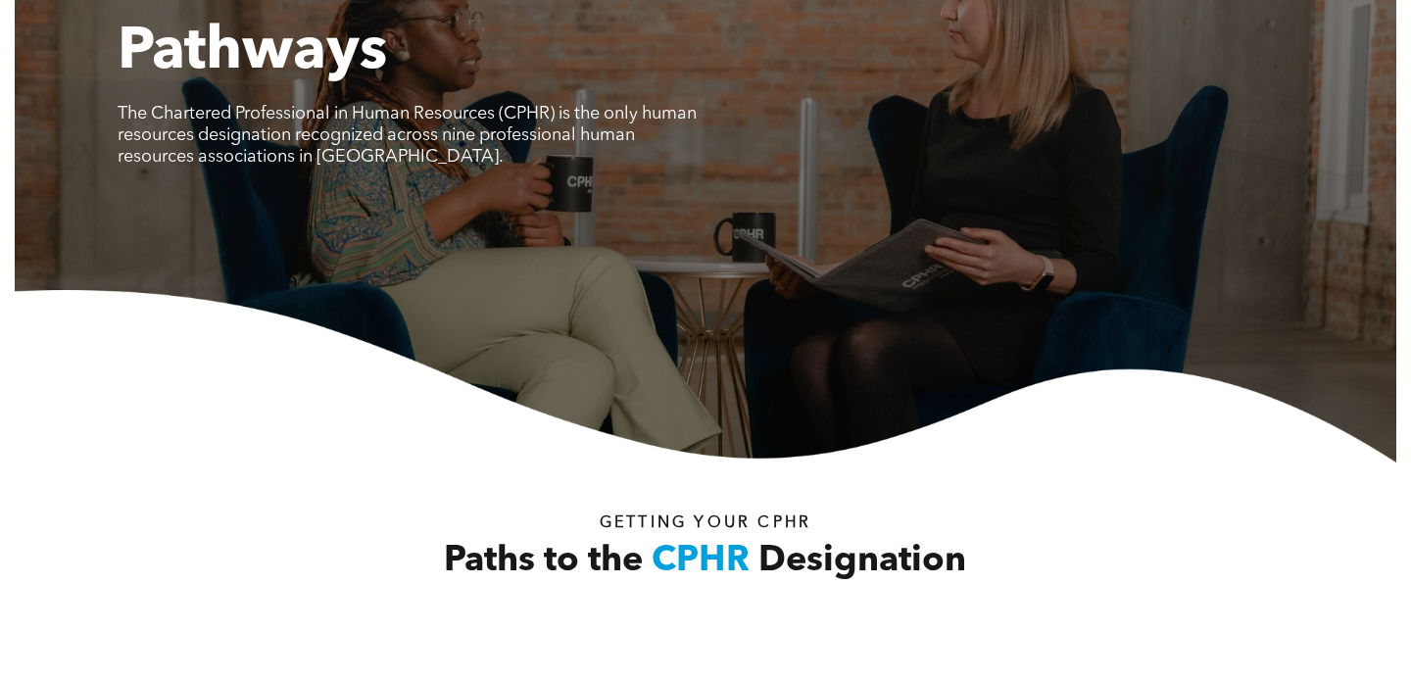
scroll to position [0, 0]
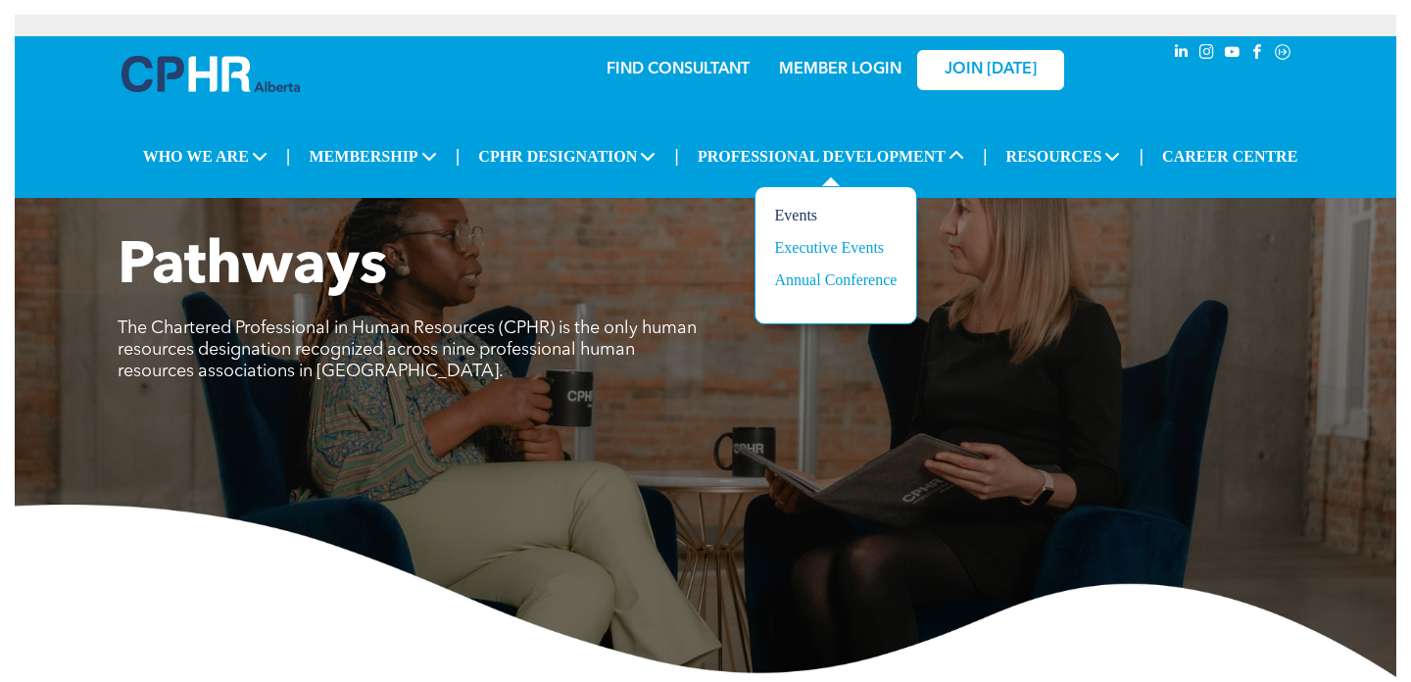
click at [792, 207] on div "Events" at bounding box center [830, 216] width 110 height 18
